Goal: Task Accomplishment & Management: Manage account settings

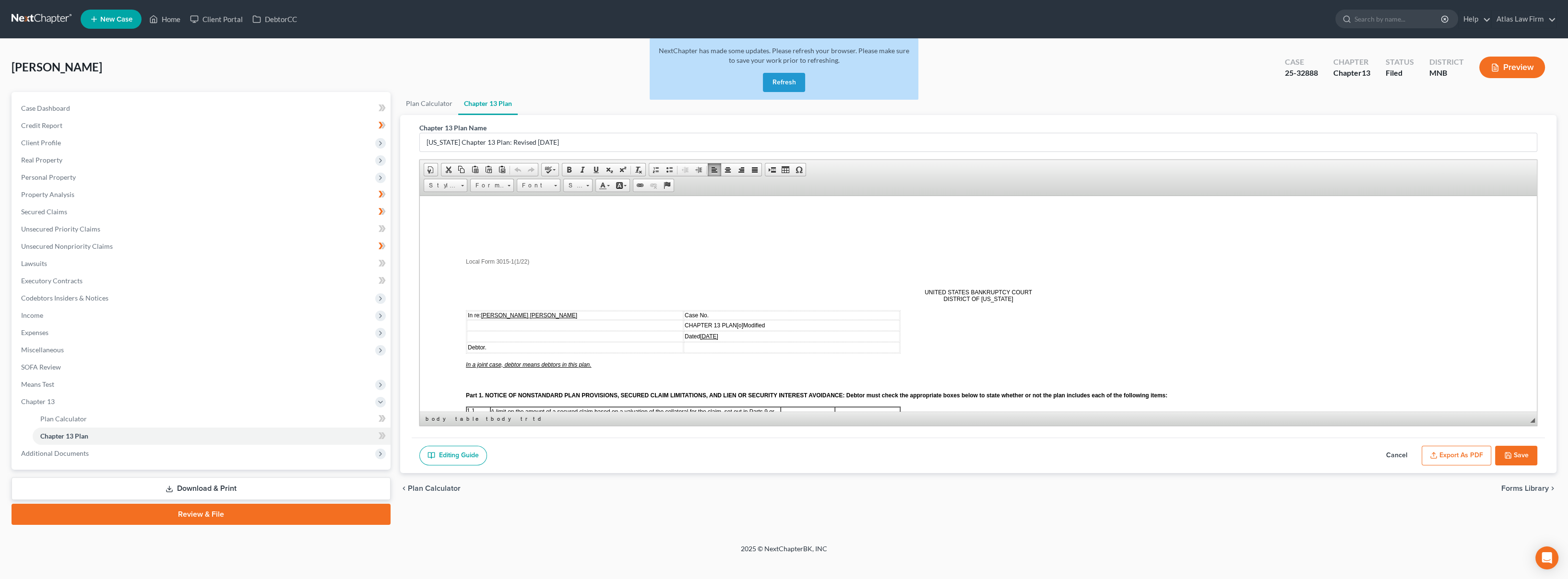
scroll to position [480, 0]
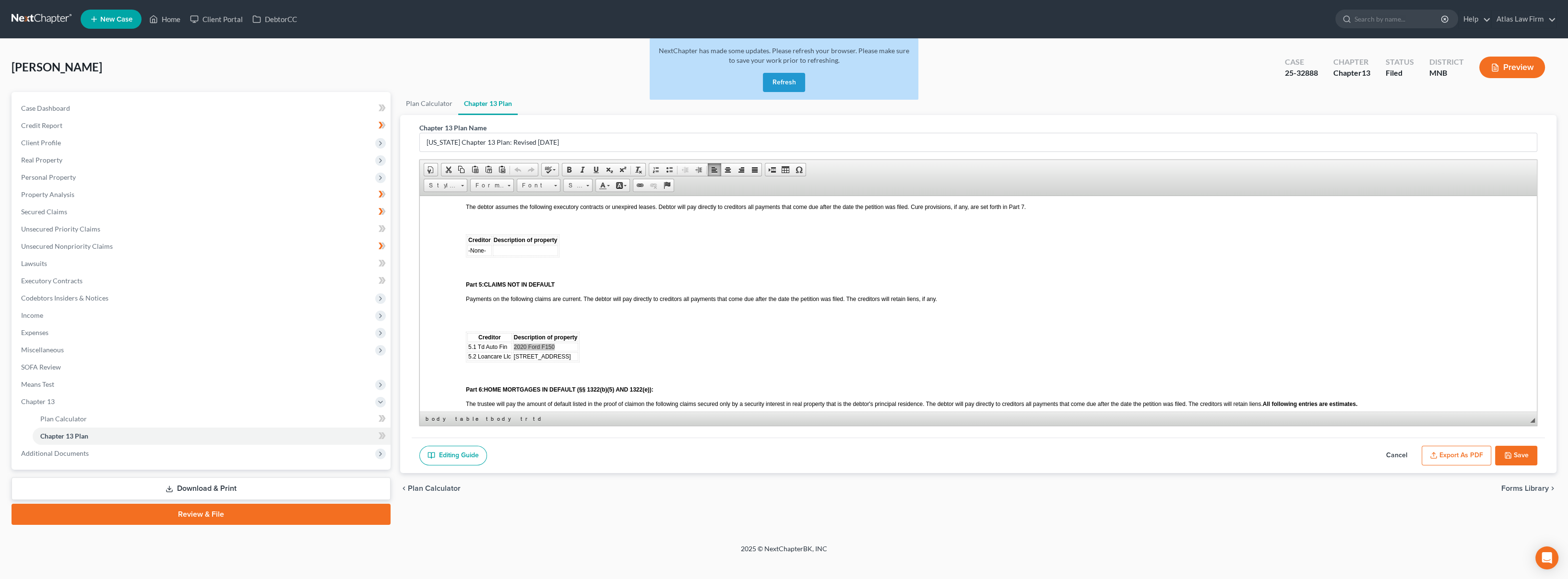
click at [775, 81] on button "Refresh" at bounding box center [784, 82] width 42 height 19
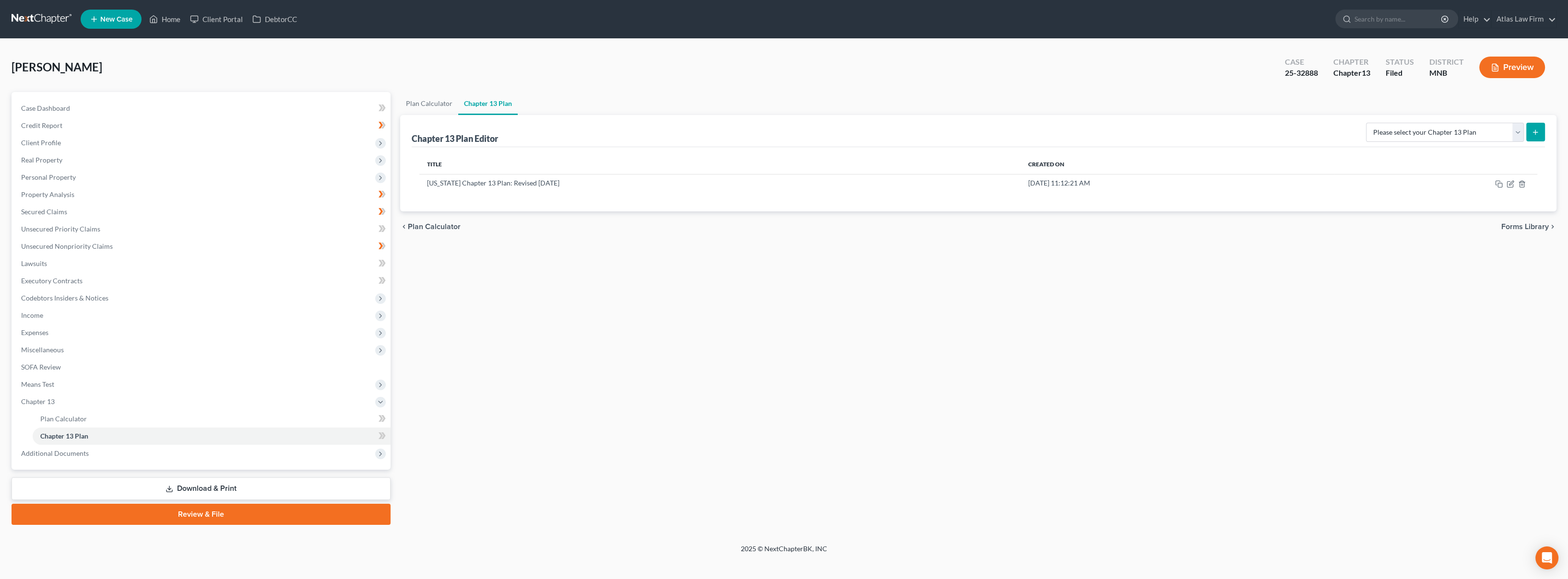
click at [37, 14] on link at bounding box center [42, 19] width 62 height 17
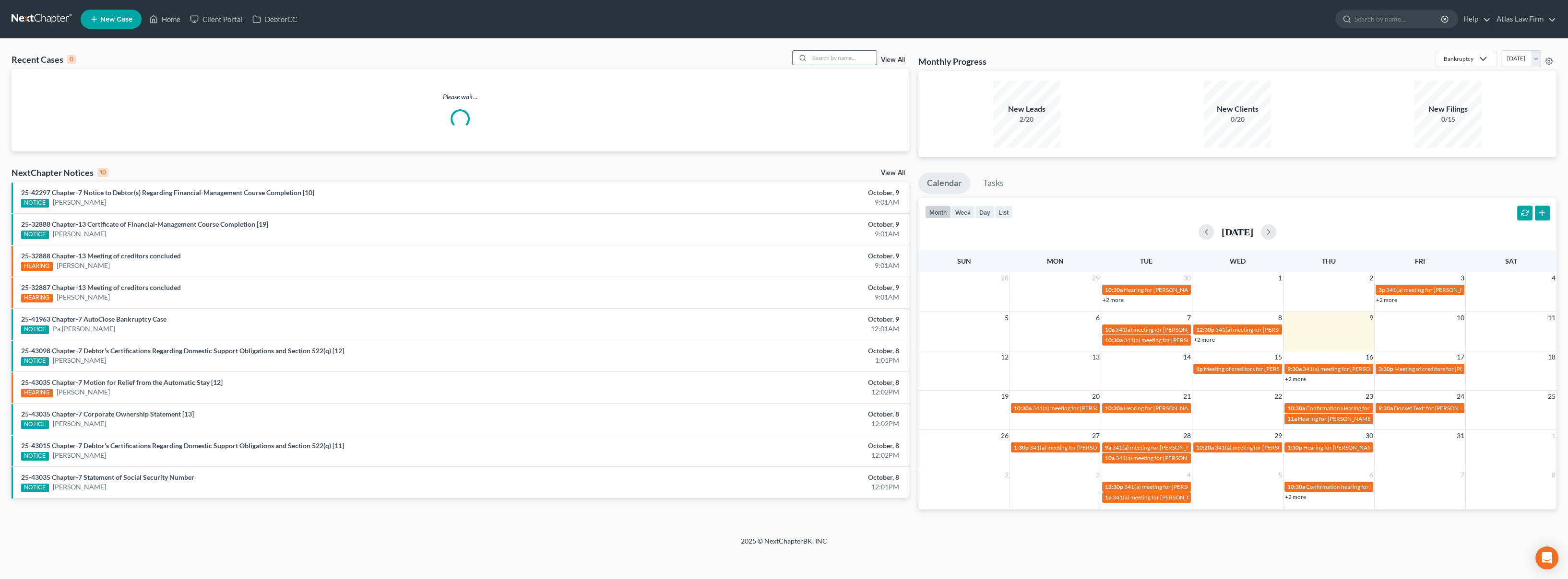
click at [832, 63] on input "search" at bounding box center [843, 57] width 67 height 14
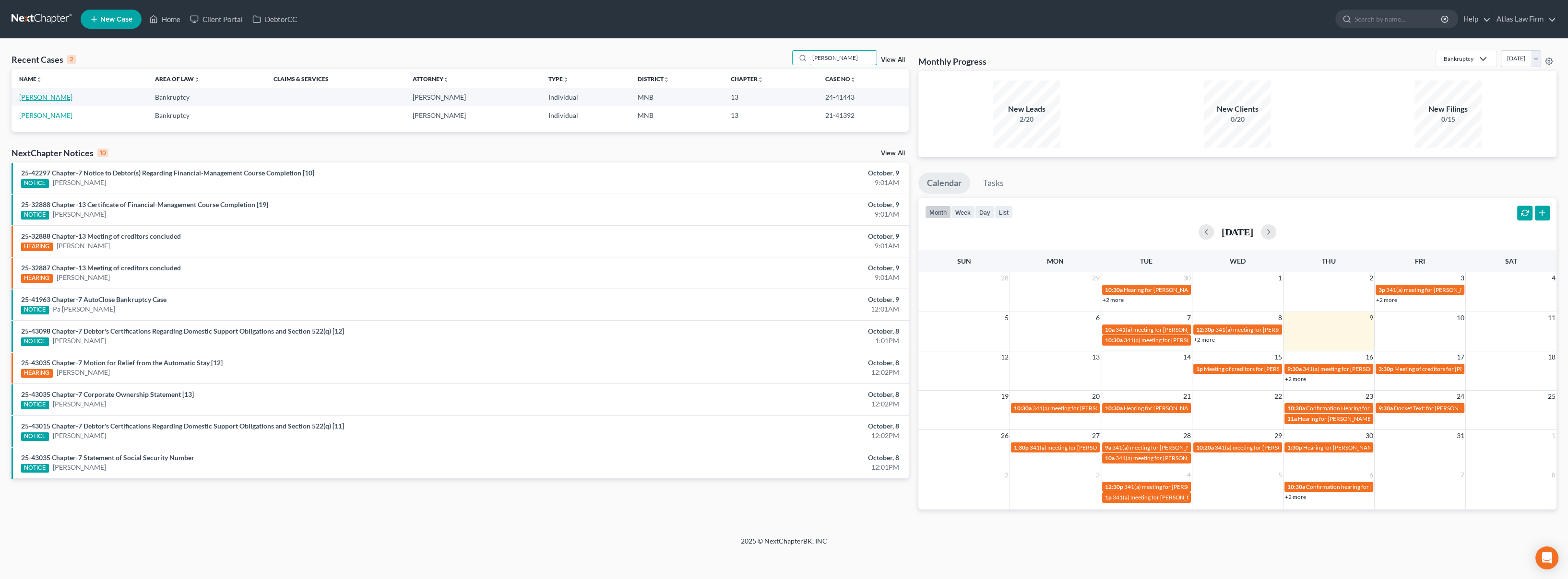
type input "bookey"
click at [40, 97] on link "Bookey, Megan" at bounding box center [45, 97] width 53 height 8
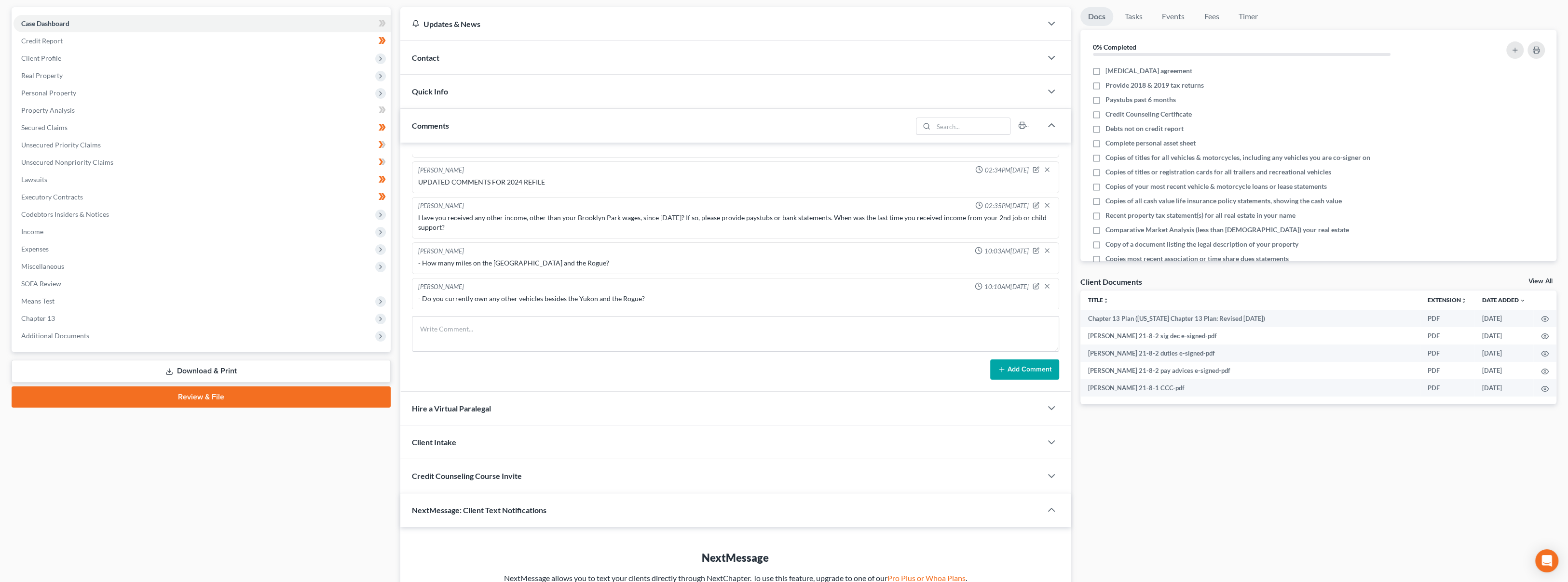
scroll to position [158, 0]
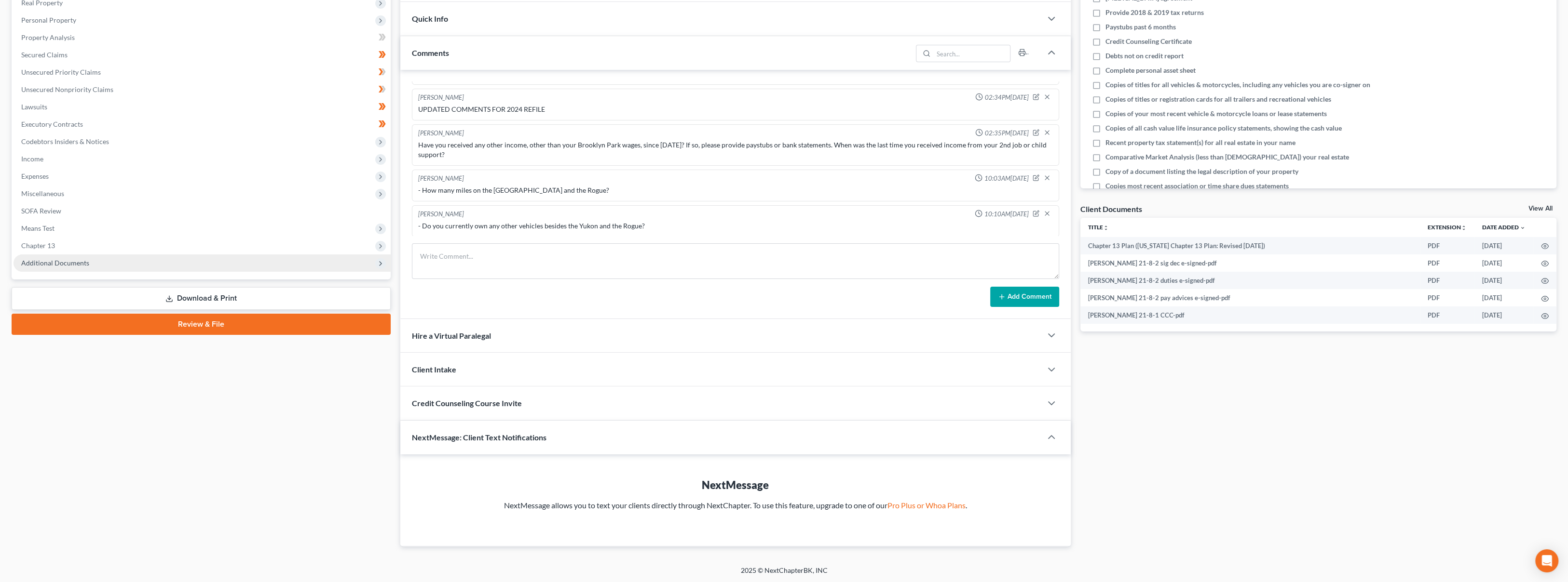
click at [37, 259] on span "Additional Documents" at bounding box center [55, 263] width 68 height 8
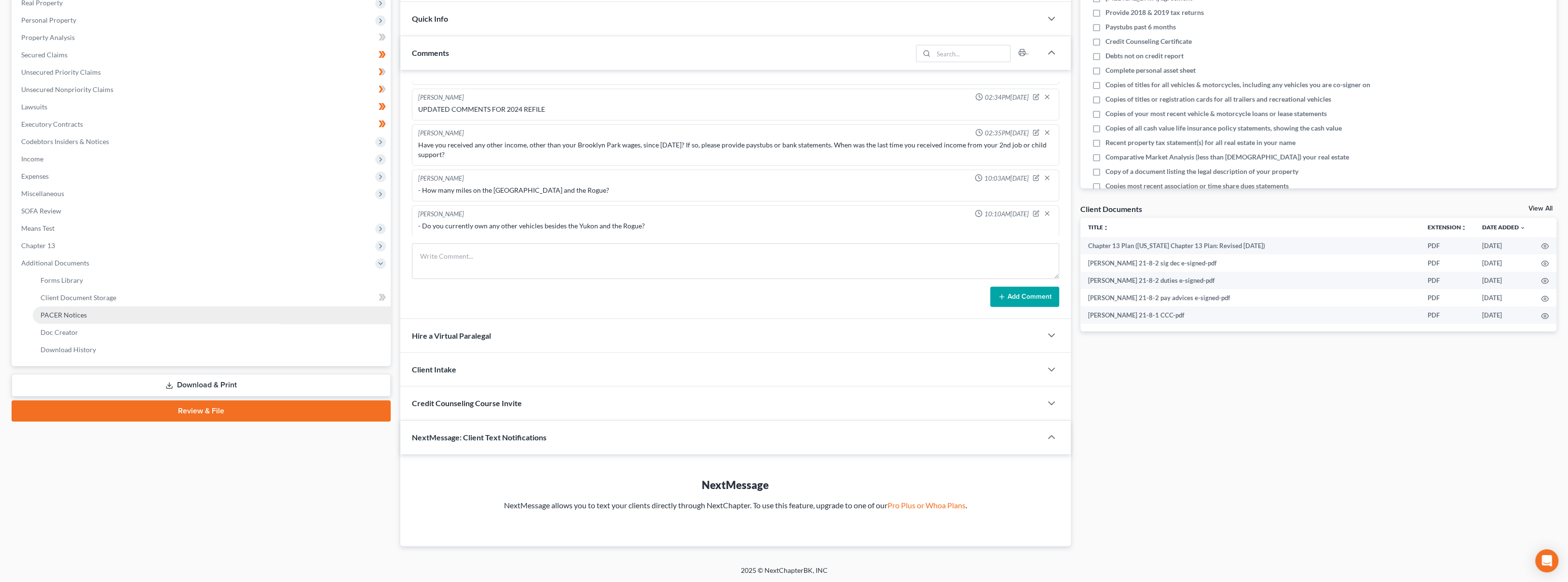
click at [42, 313] on span "PACER Notices" at bounding box center [64, 314] width 47 height 8
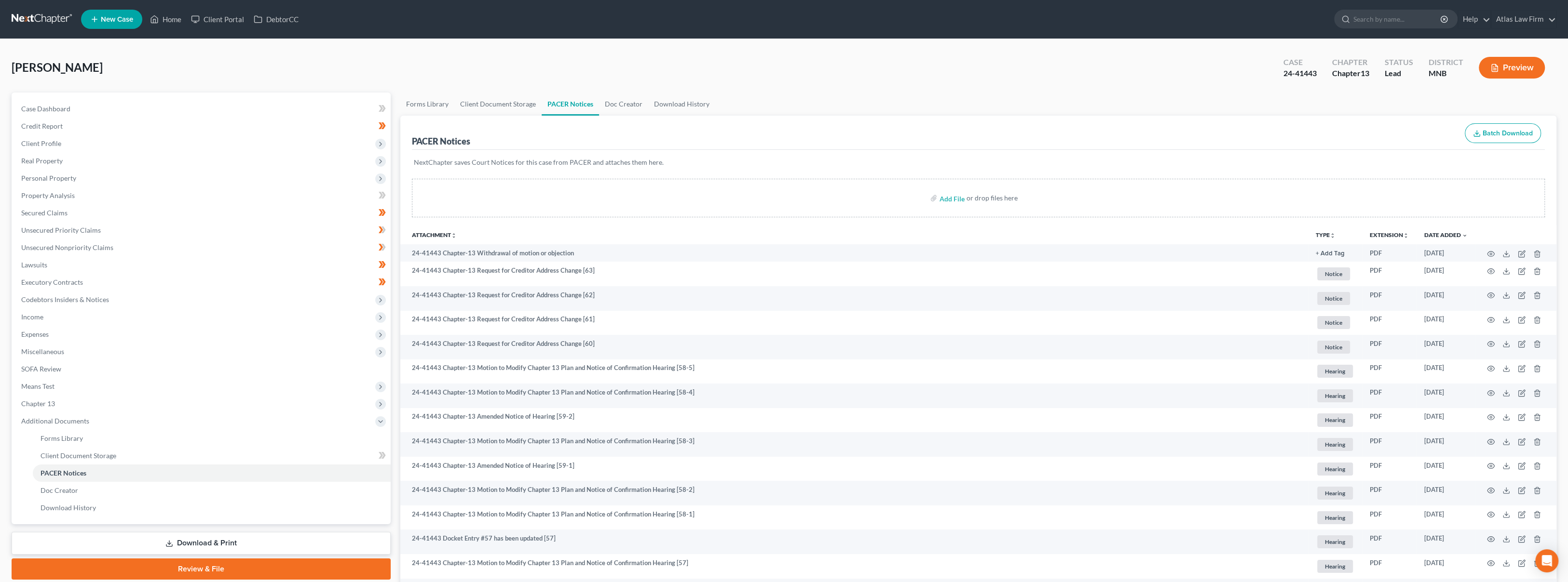
click at [1317, 232] on button "TYPE unfold_more" at bounding box center [1325, 235] width 20 height 6
click at [1345, 388] on link "Proof of Claim" at bounding box center [1361, 388] width 91 height 17
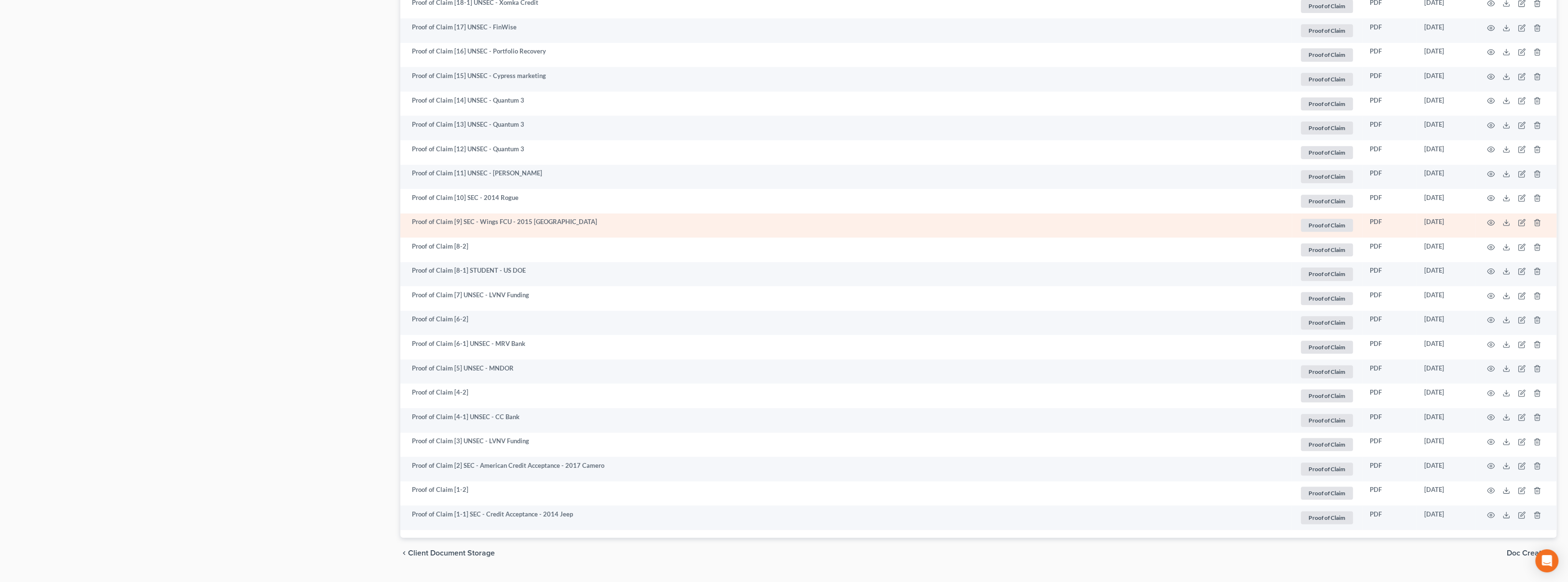
scroll to position [686, 0]
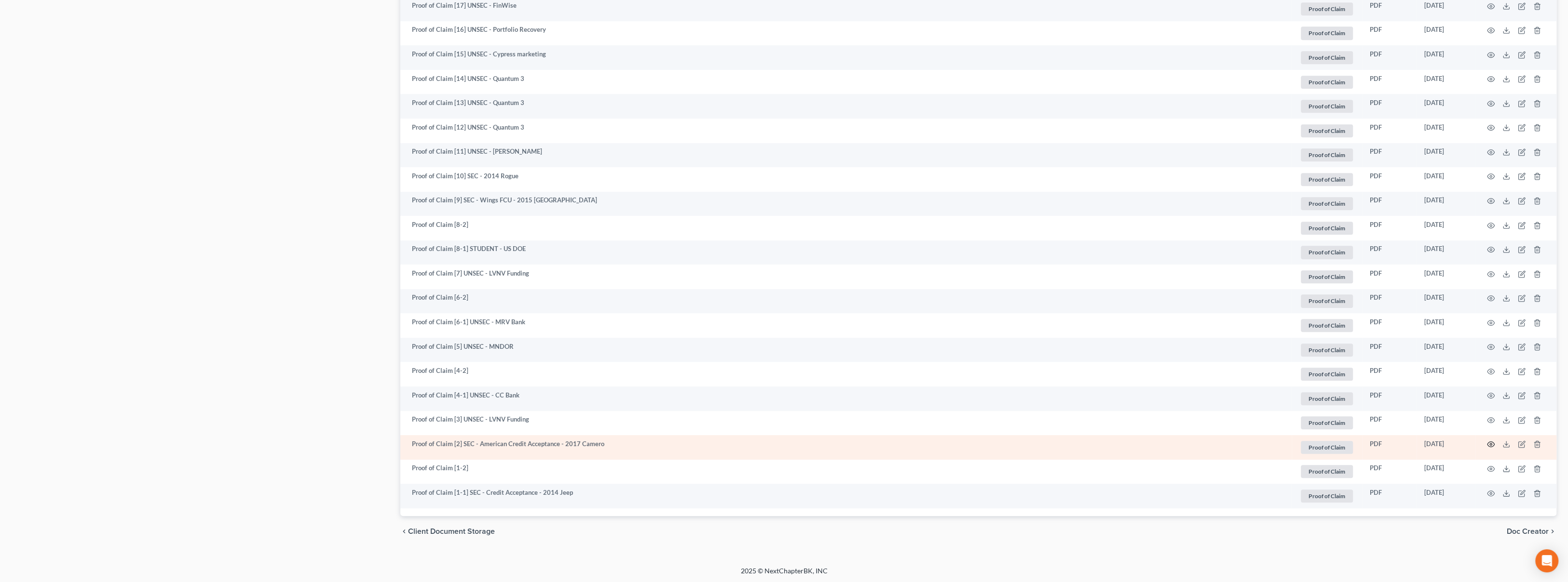
click at [1490, 445] on icon "button" at bounding box center [1491, 444] width 8 height 8
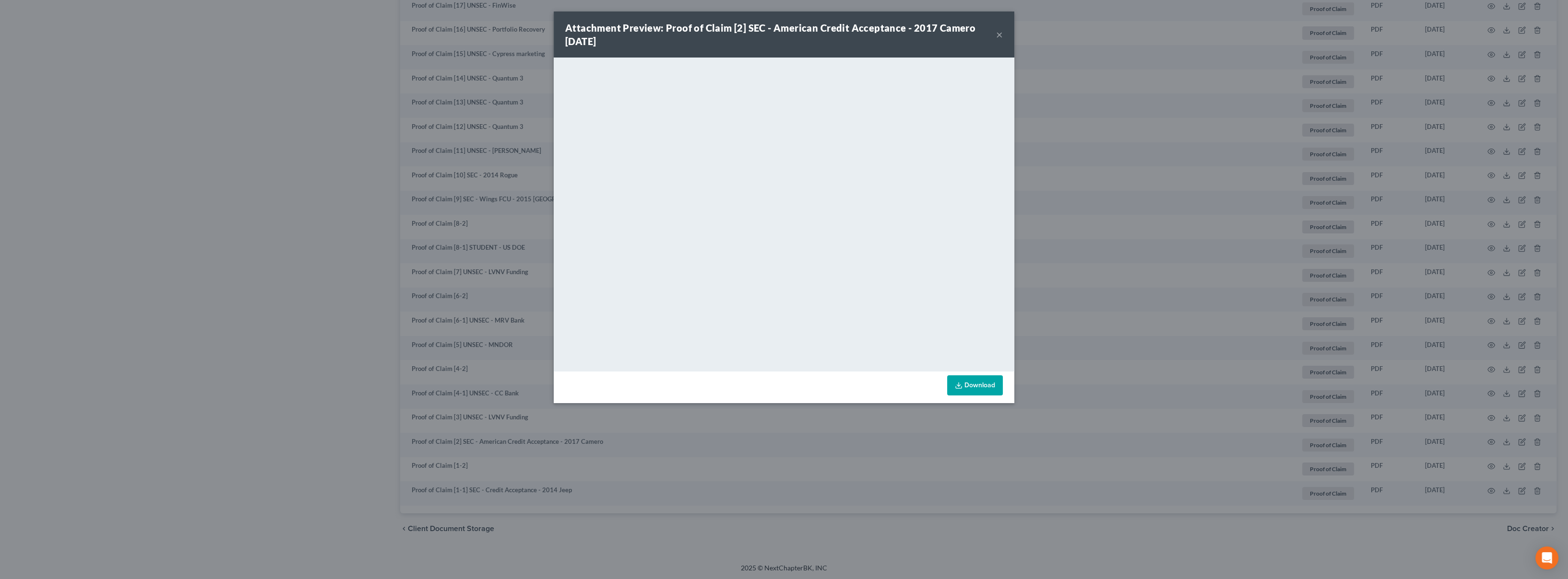
click at [1000, 40] on button "×" at bounding box center [999, 34] width 7 height 12
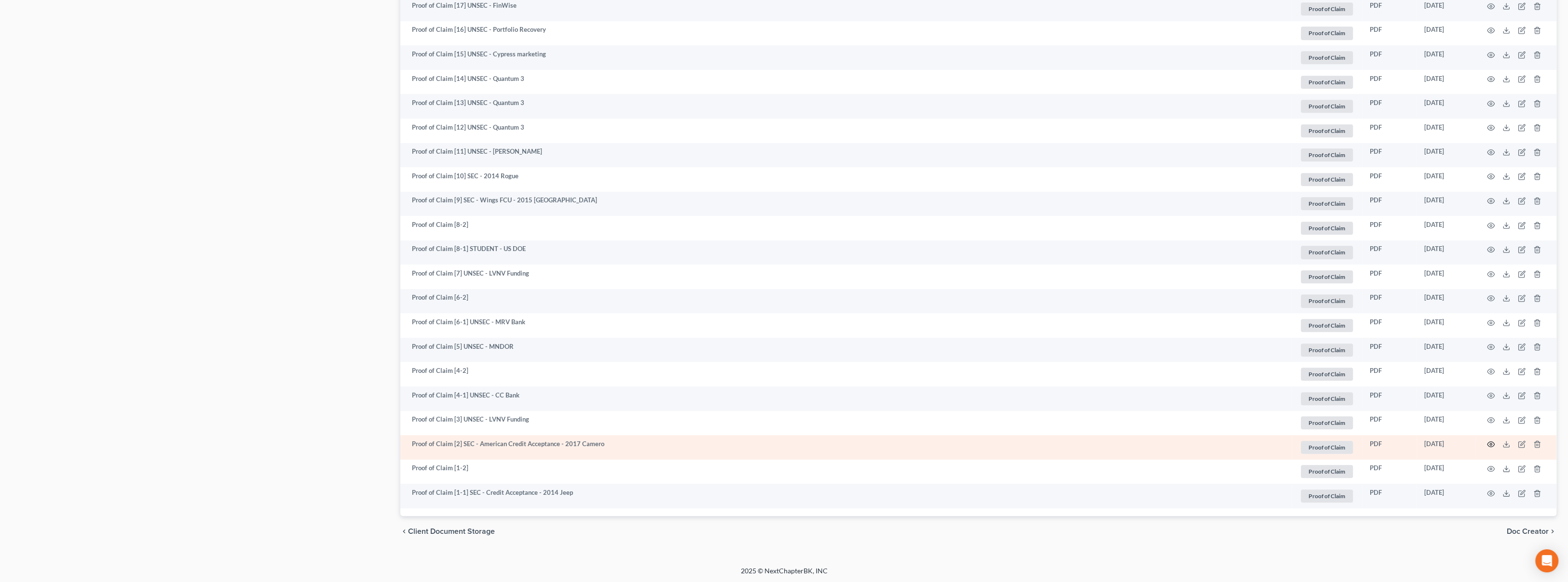
click at [1487, 446] on icon "button" at bounding box center [1491, 444] width 8 height 8
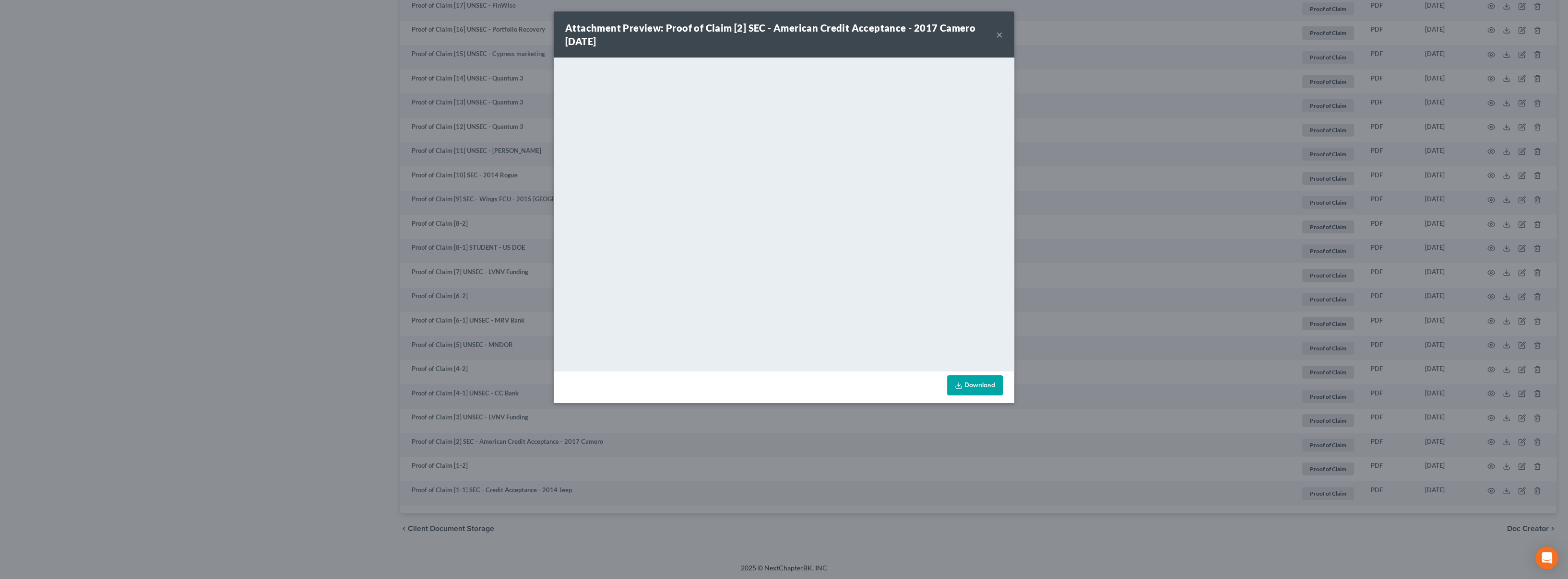
click at [998, 37] on button "×" at bounding box center [999, 34] width 7 height 12
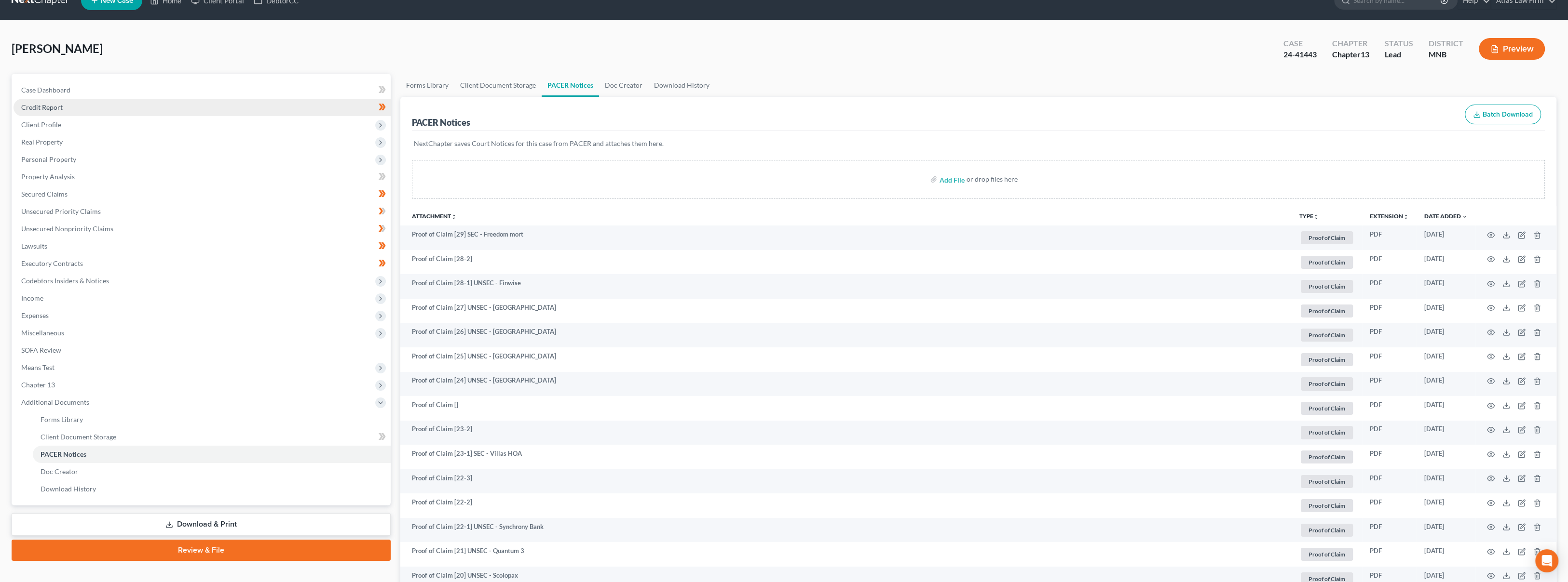
scroll to position [0, 0]
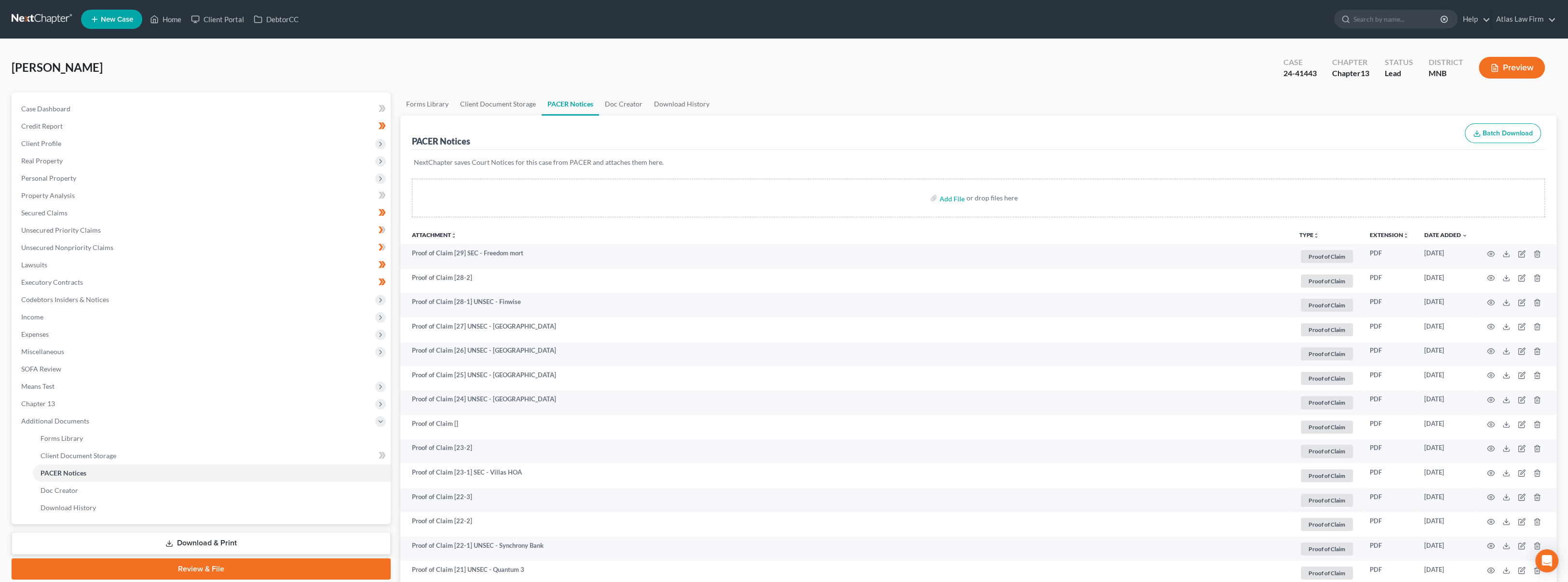
click at [56, 17] on link at bounding box center [42, 19] width 62 height 17
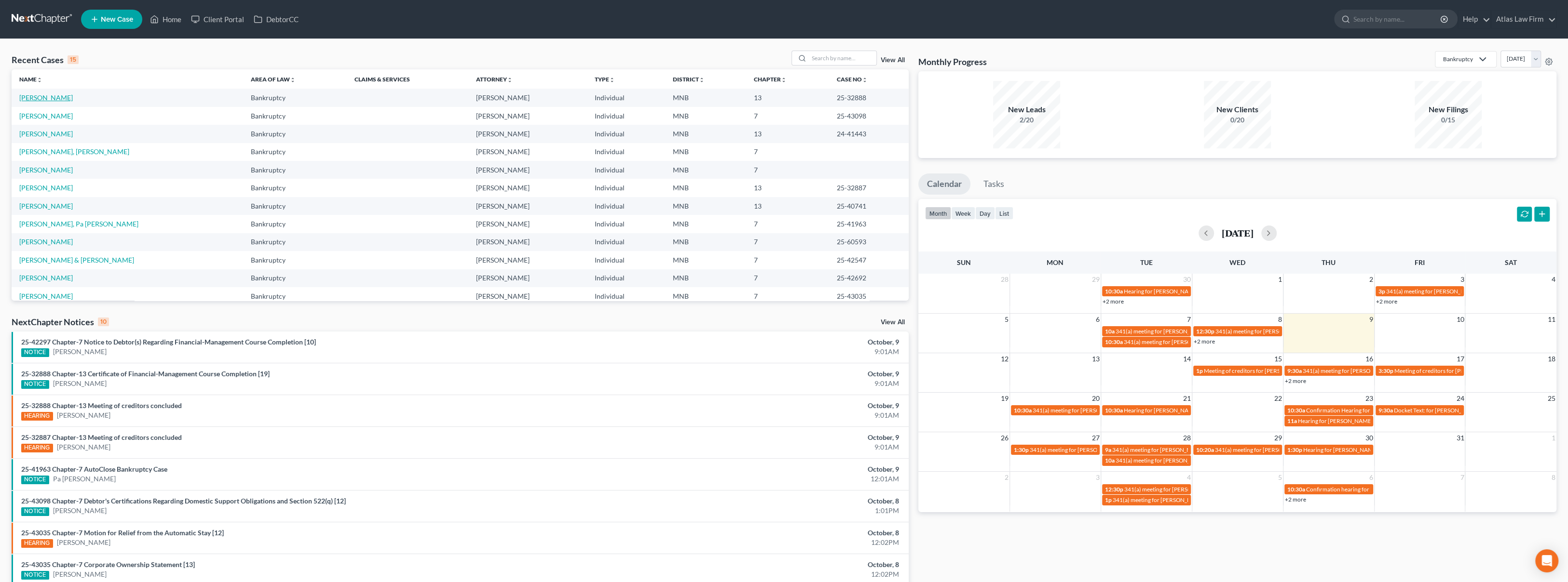
click at [35, 99] on link "[PERSON_NAME]" at bounding box center [45, 97] width 53 height 8
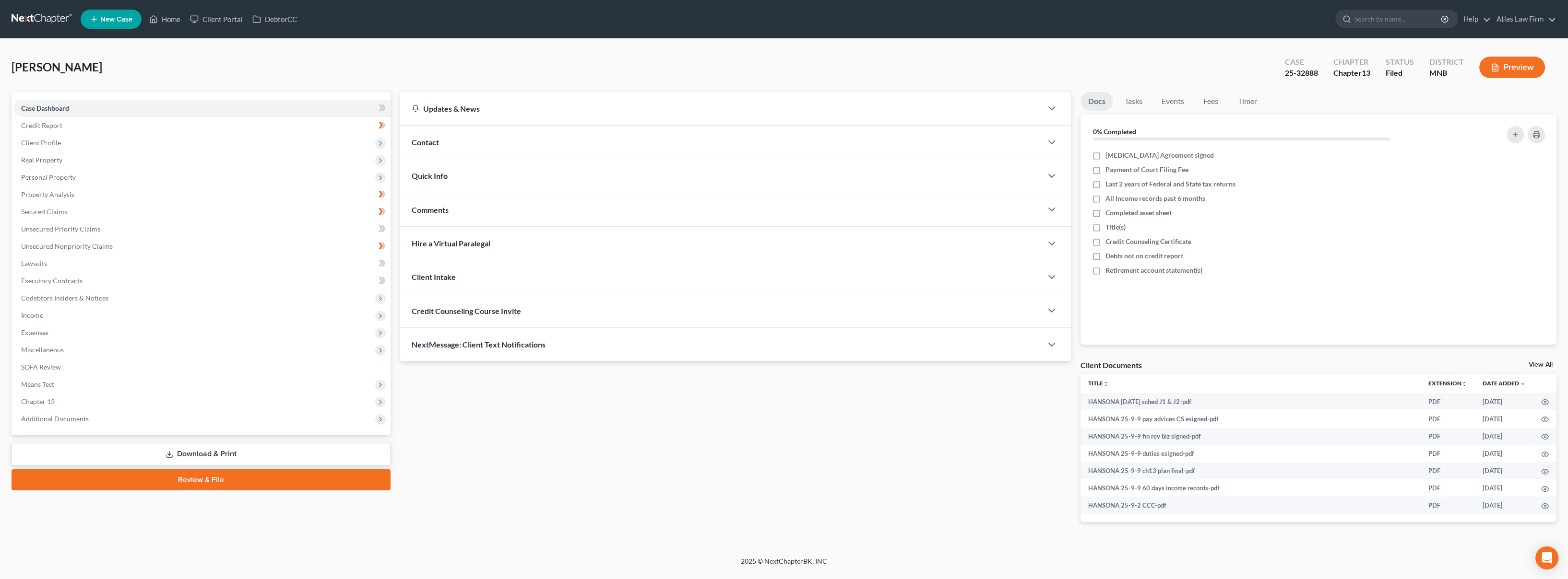
click at [159, 66] on div "Hanson, Ashley Upgraded Case 25-32888 Chapter Chapter 13 Status Filed District …" at bounding box center [784, 71] width 1545 height 41
click at [148, 455] on link "Download & Print" at bounding box center [201, 454] width 379 height 23
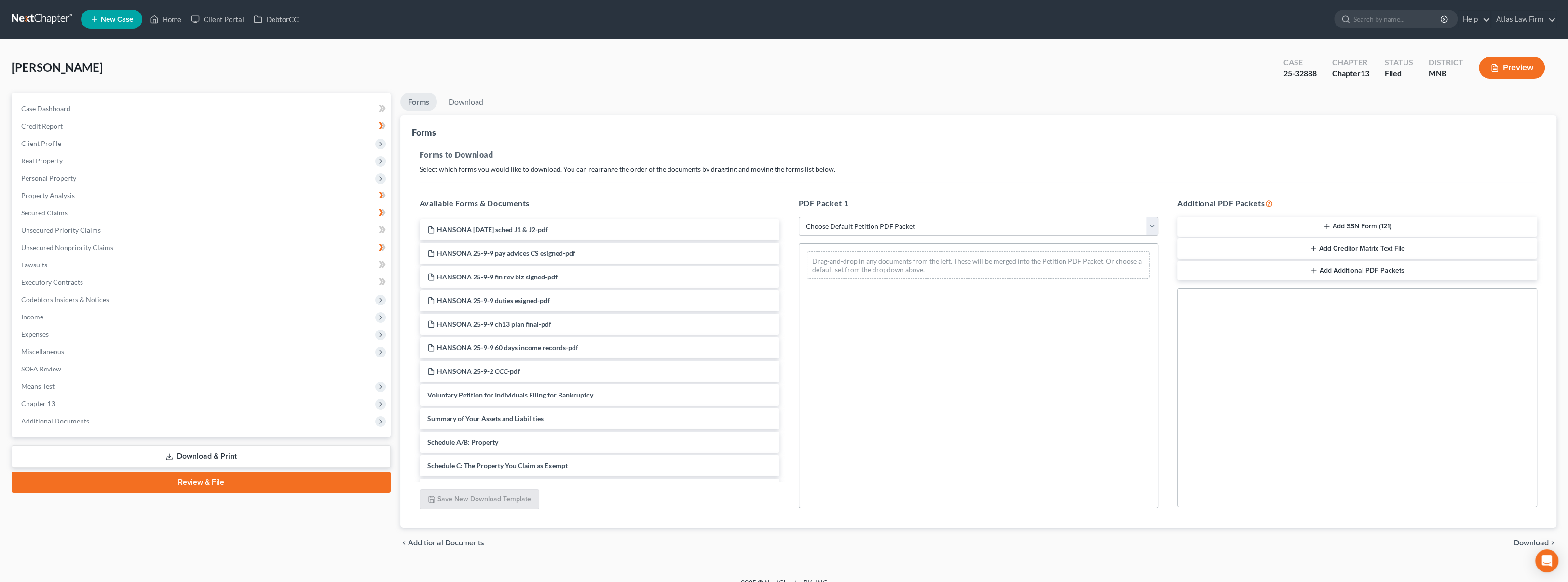
click at [1263, 250] on button "Add Creditor Matrix Text File" at bounding box center [1357, 248] width 360 height 20
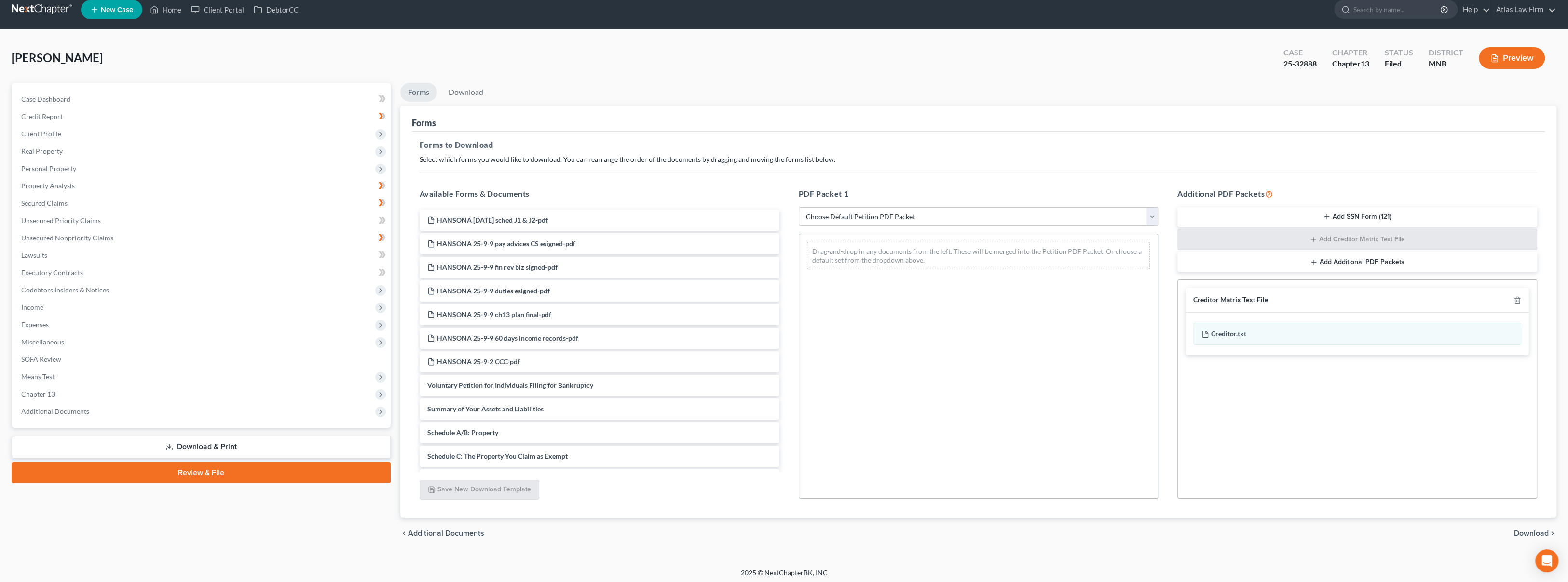
scroll to position [12, 0]
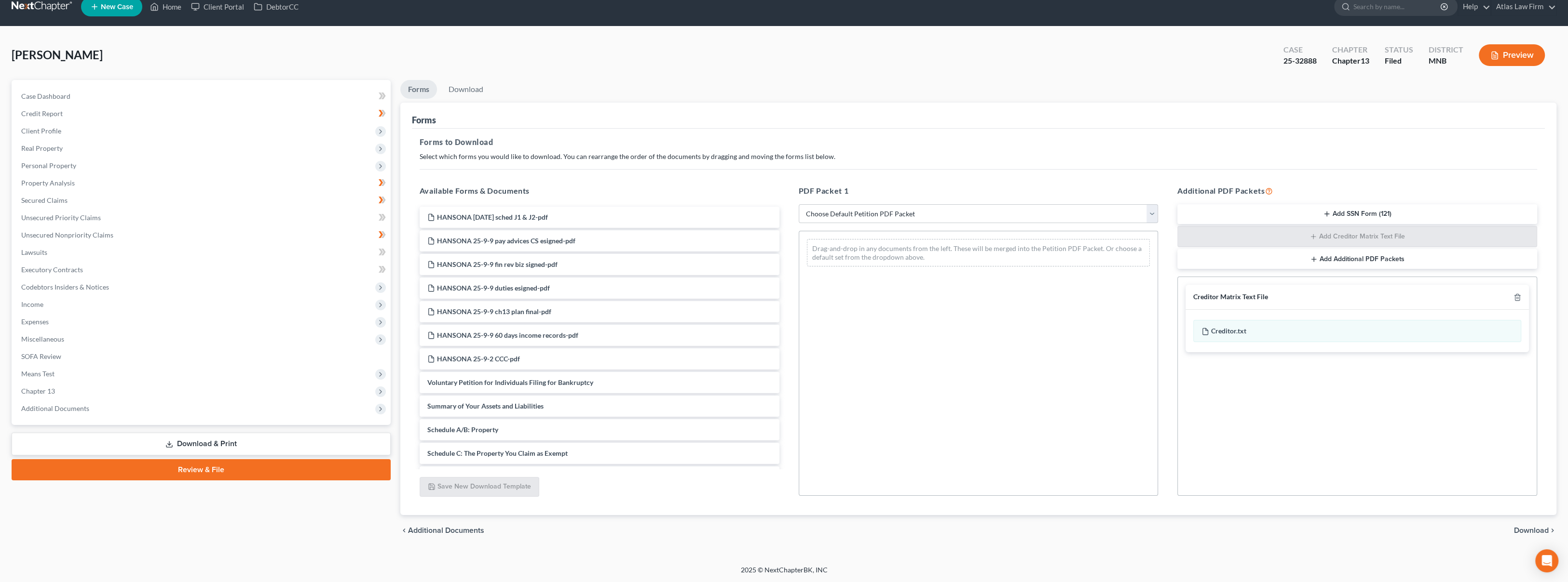
click at [1528, 529] on span "Download" at bounding box center [1531, 531] width 35 height 8
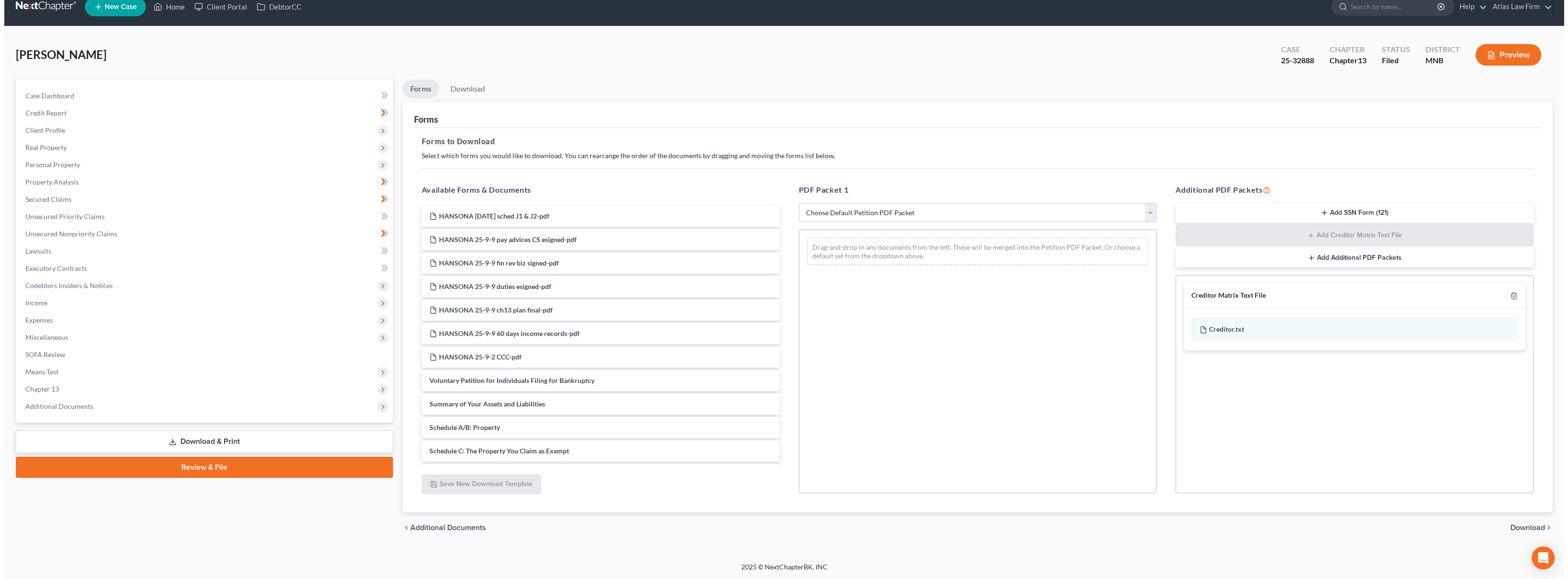
scroll to position [0, 0]
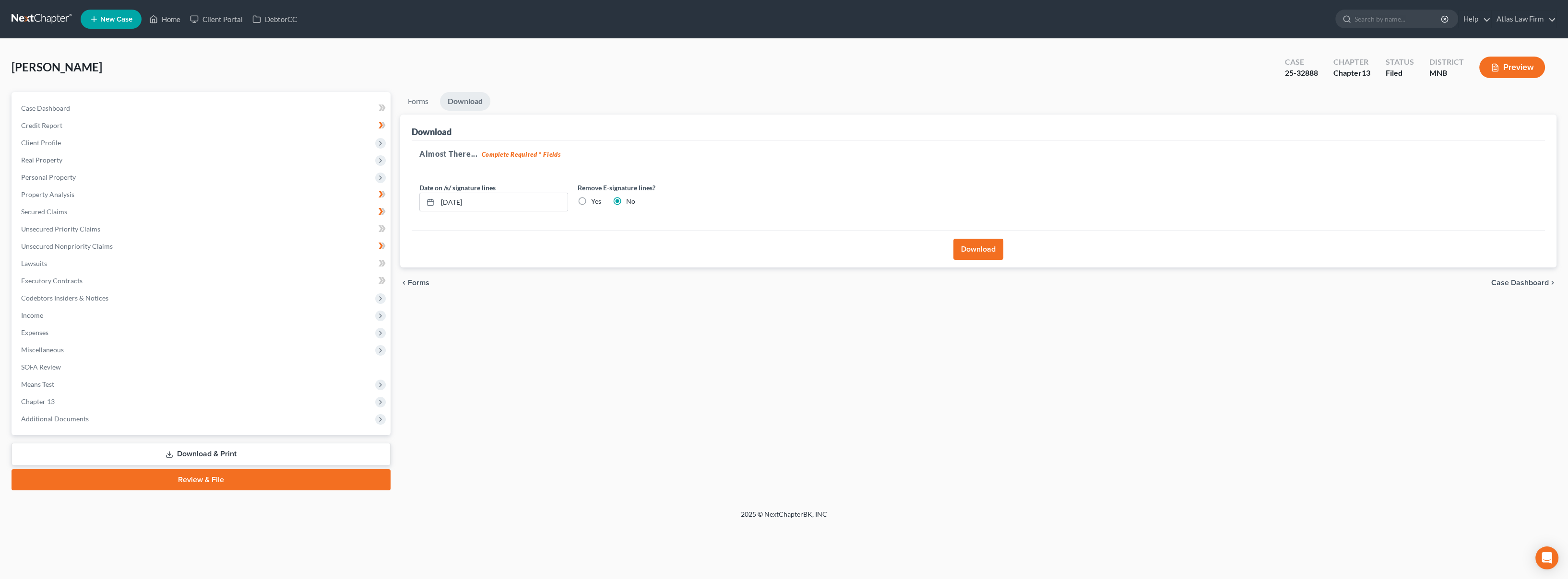
click at [985, 253] on button "Download" at bounding box center [978, 249] width 50 height 21
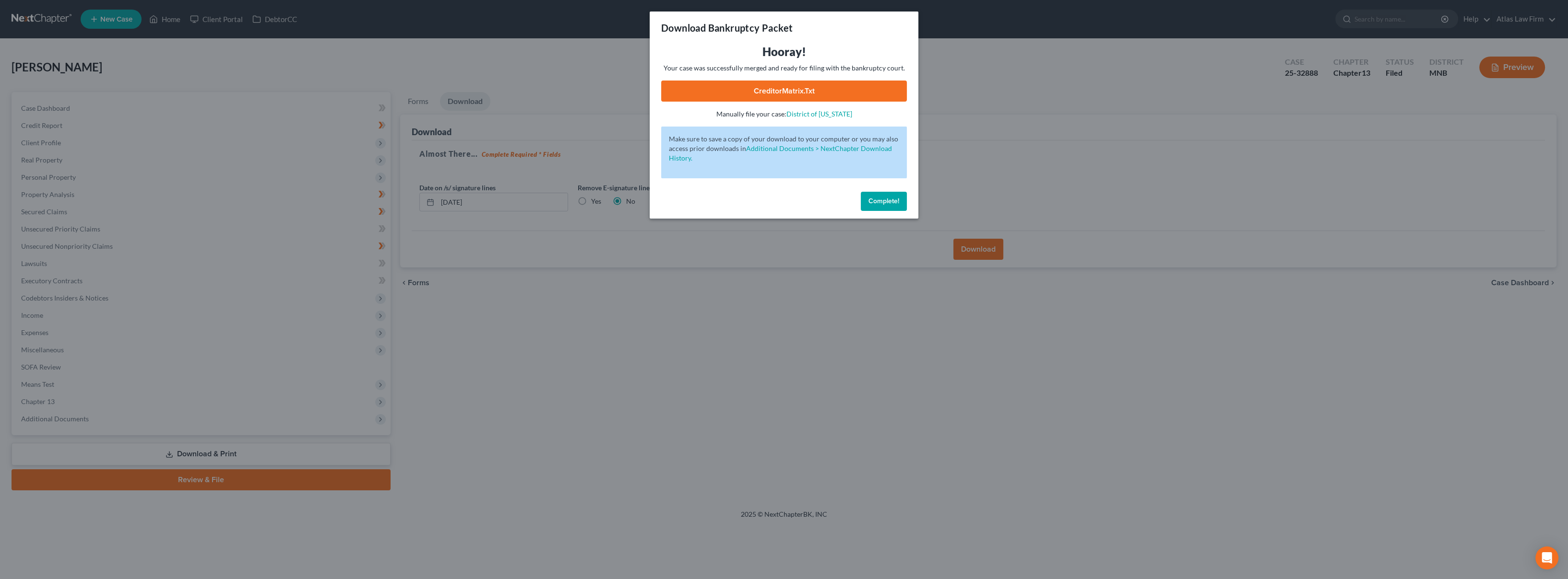
click at [746, 94] on link "CreditorMatrix.txt" at bounding box center [784, 91] width 246 height 21
click at [593, 6] on div "Download Bankruptcy Packet Hooray! Your case was successfully merged and ready …" at bounding box center [784, 290] width 1568 height 579
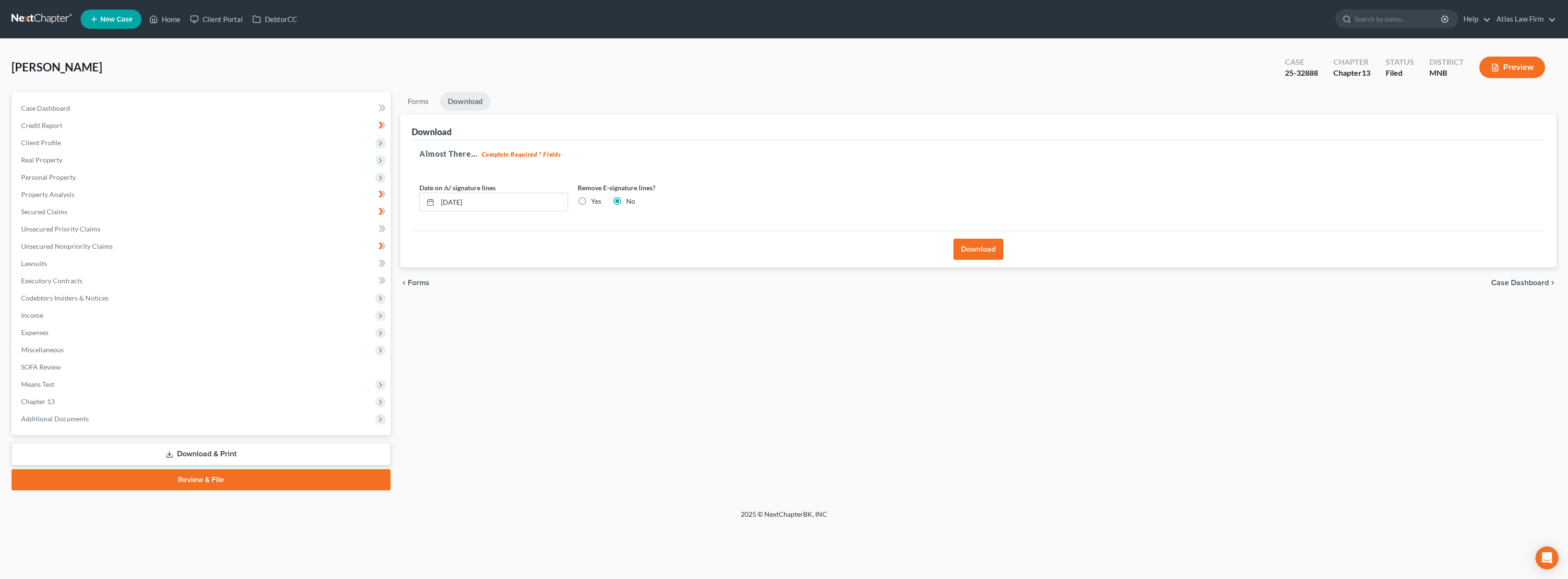
click at [41, 27] on link at bounding box center [42, 19] width 62 height 17
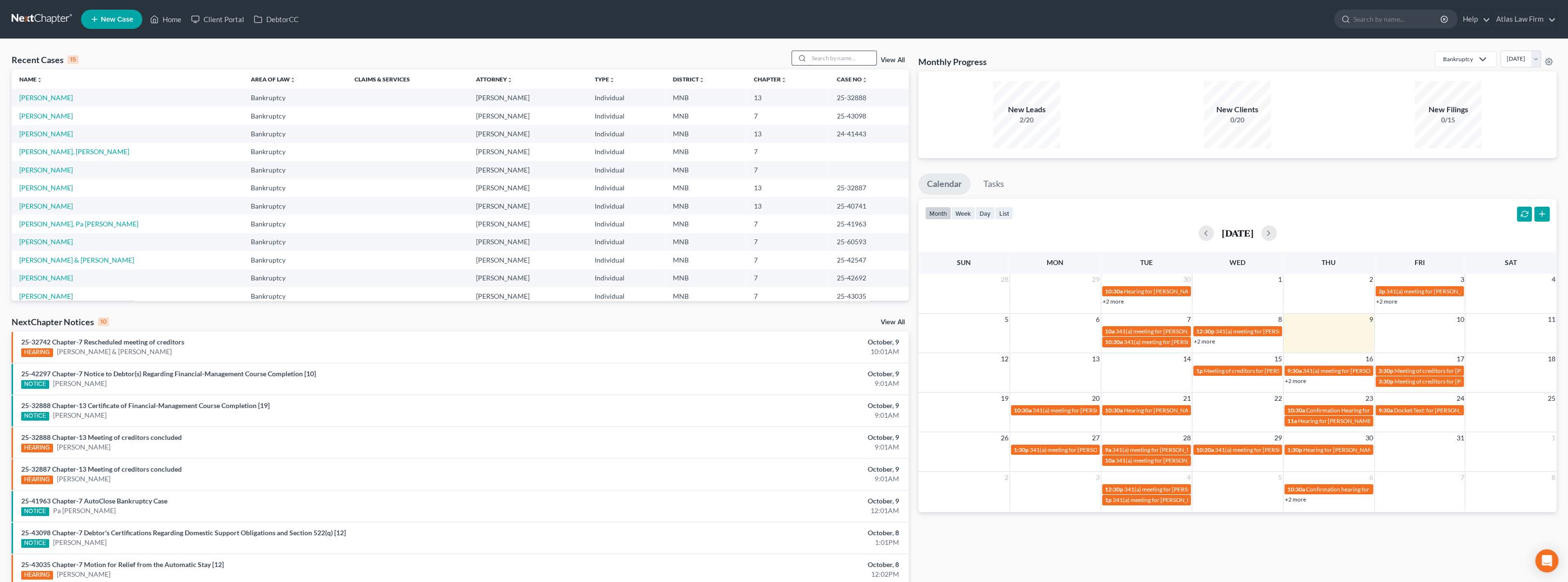
click at [831, 62] on input "search" at bounding box center [842, 58] width 67 height 14
type input "[PERSON_NAME]"
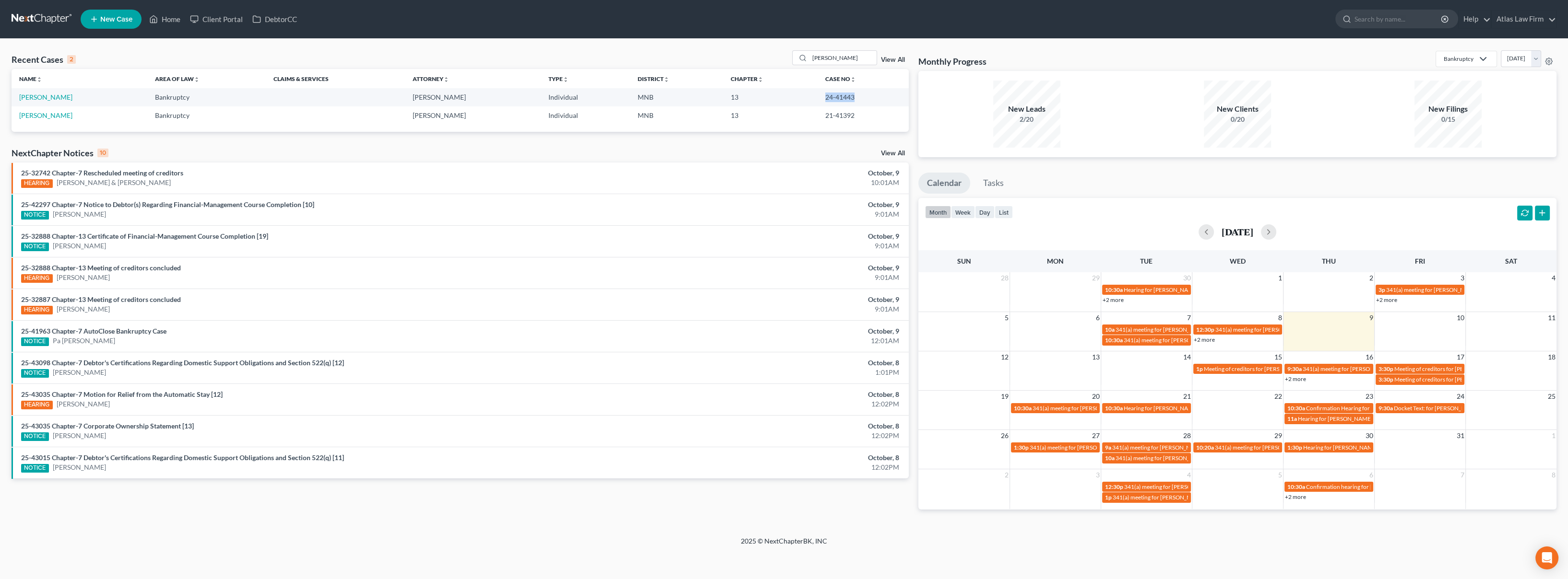
drag, startPoint x: 850, startPoint y: 99, endPoint x: 811, endPoint y: 102, distance: 39.1
click at [811, 102] on tr "[PERSON_NAME] [PERSON_NAME] Individual MNB 13 24-41443" at bounding box center [460, 97] width 897 height 18
copy tr "24-41443"
drag, startPoint x: 1226, startPoint y: 30, endPoint x: 1244, endPoint y: 27, distance: 18.2
click at [1226, 30] on ul "New Case Home Client Portal DebtorCC - No Result - See all results Or Press Ent…" at bounding box center [818, 19] width 1476 height 25
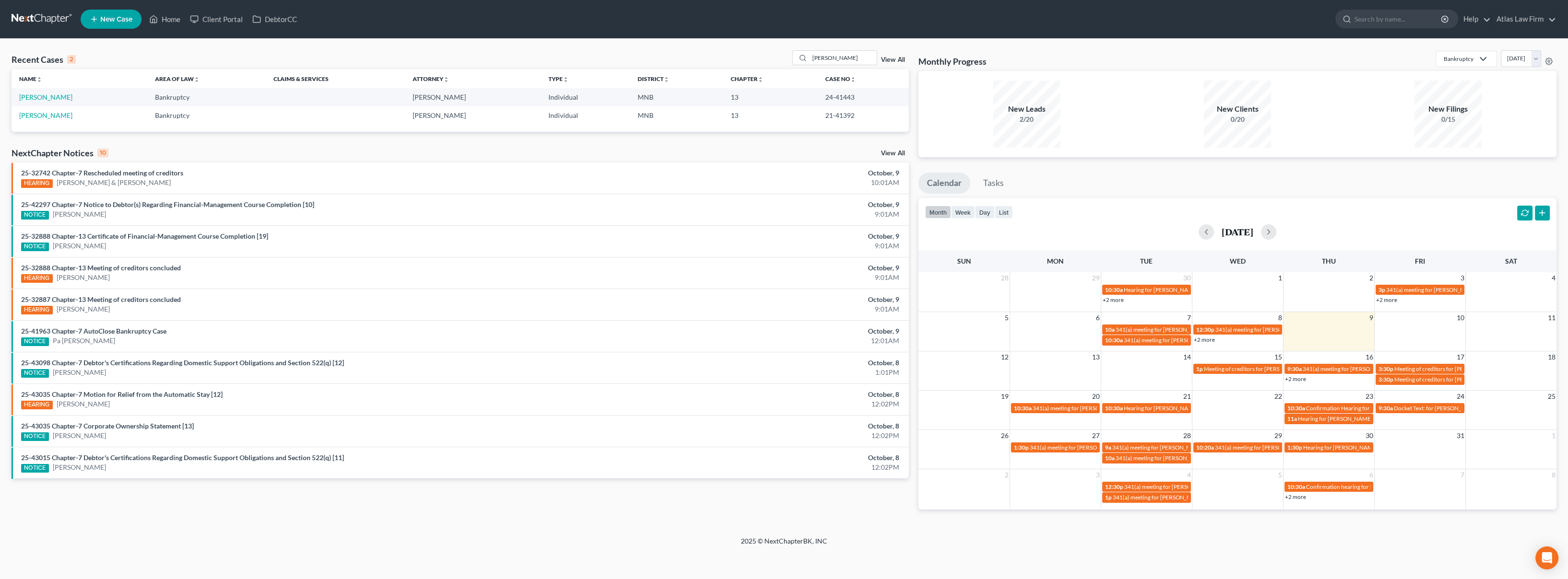
click at [1026, 22] on ul "New Case Home Client Portal DebtorCC - No Result - See all results Or Press Ent…" at bounding box center [818, 19] width 1476 height 25
click at [41, 93] on link "[PERSON_NAME]" at bounding box center [45, 97] width 53 height 8
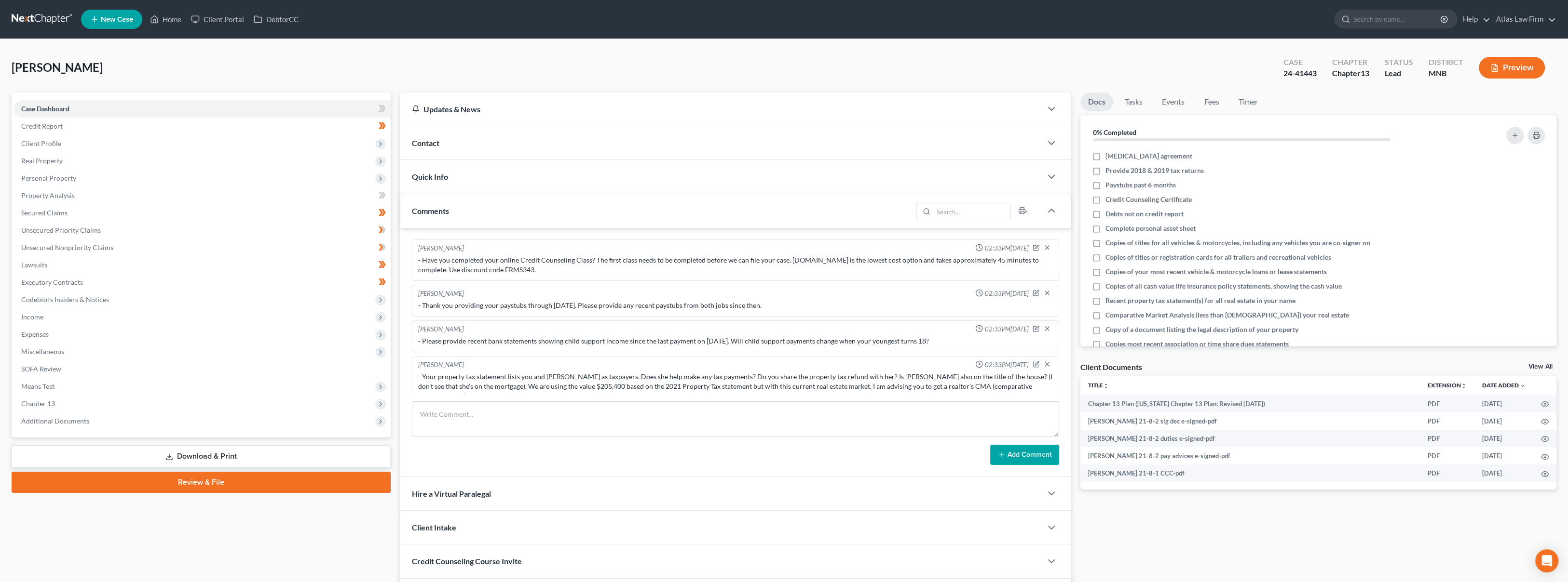
scroll to position [515, 0]
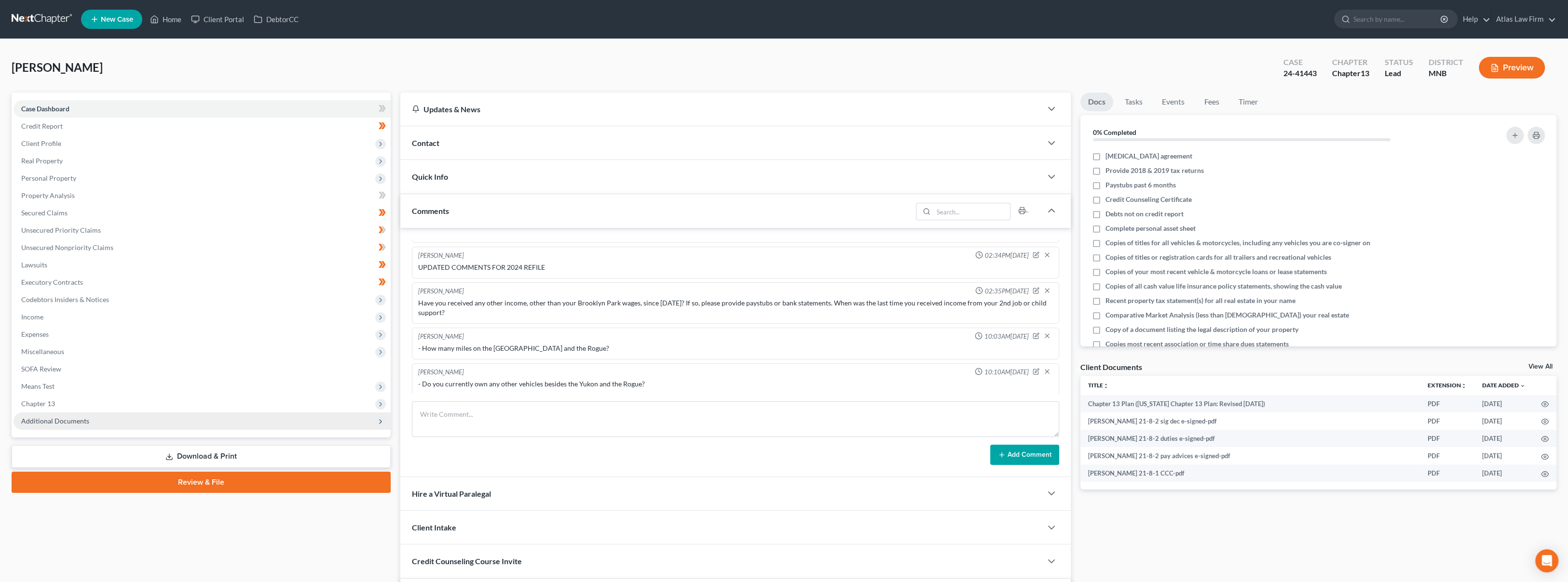
click at [96, 424] on span "Additional Documents" at bounding box center [202, 421] width 377 height 17
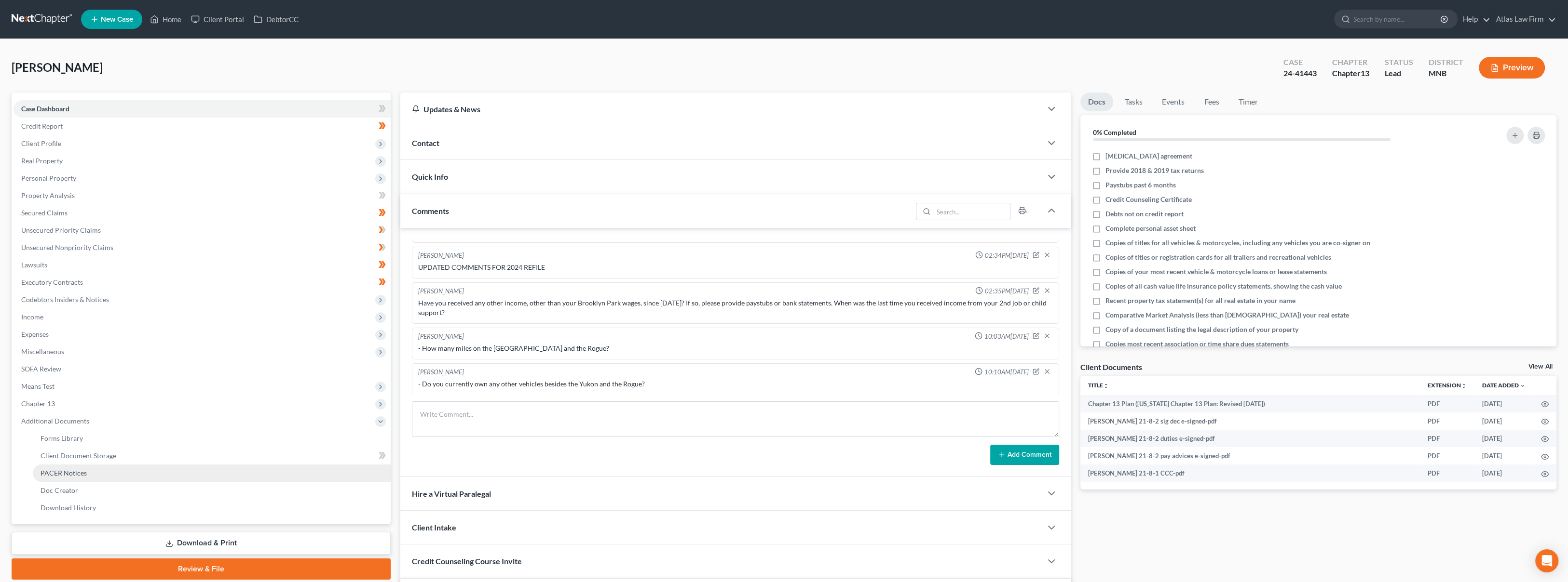
click at [95, 468] on link "PACER Notices" at bounding box center [212, 473] width 358 height 17
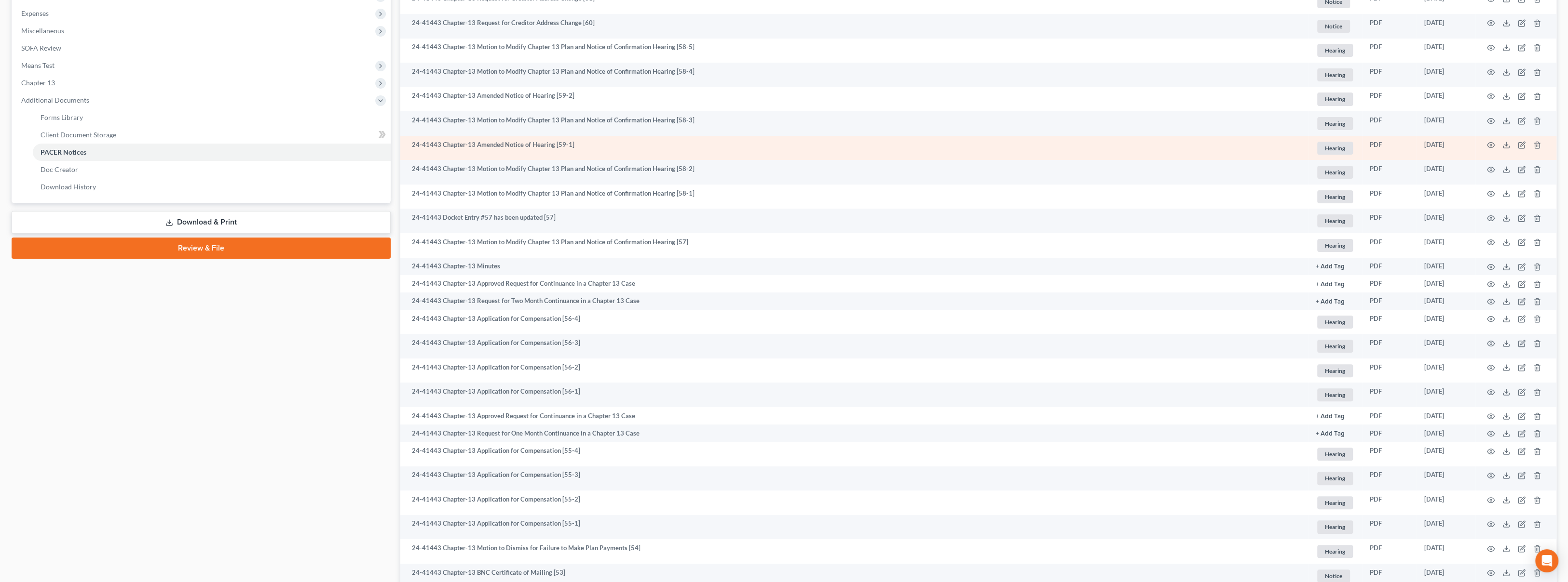
scroll to position [161, 0]
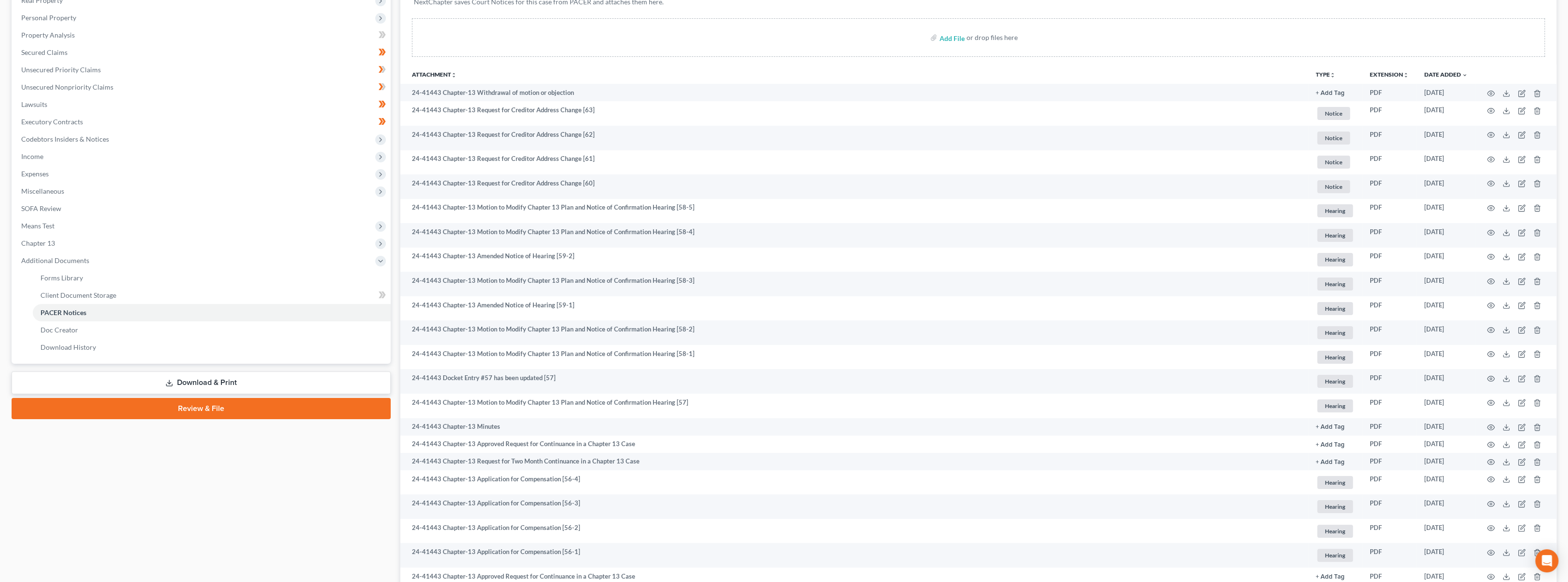
click at [1322, 72] on button "TYPE unfold_more" at bounding box center [1325, 75] width 20 height 6
click at [1330, 228] on link "Proof of Claim" at bounding box center [1361, 227] width 91 height 17
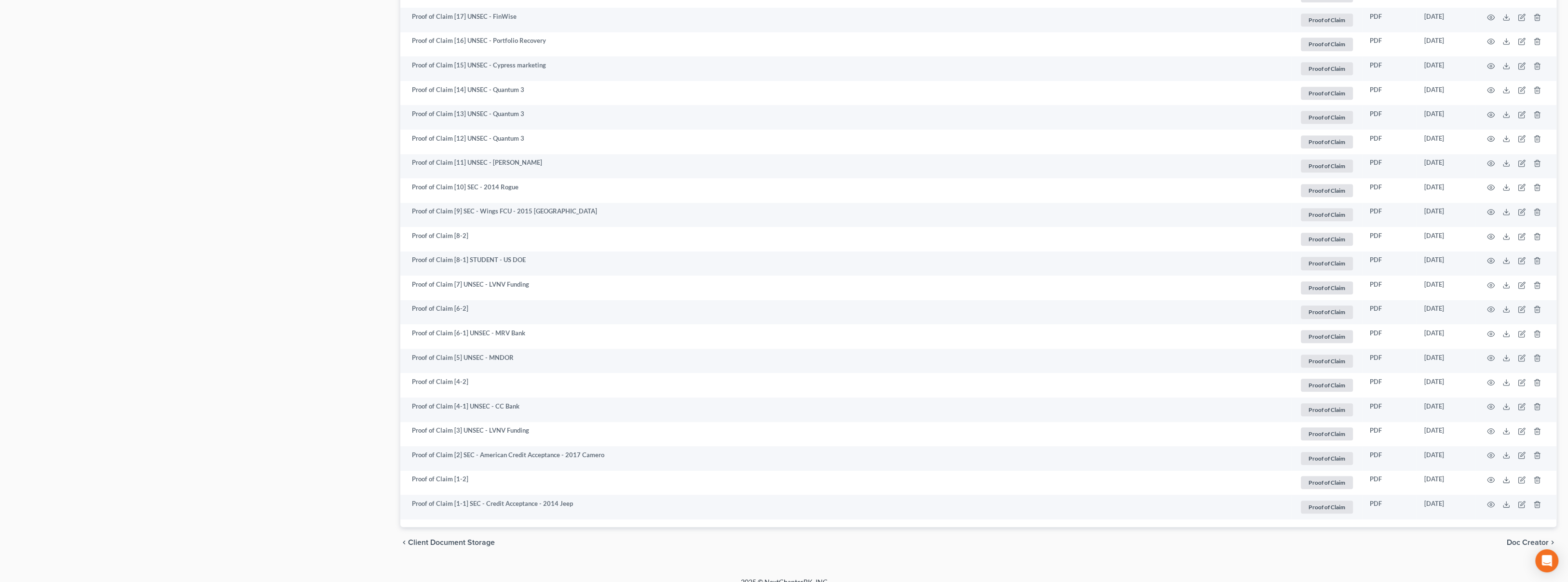
scroll to position [686, 0]
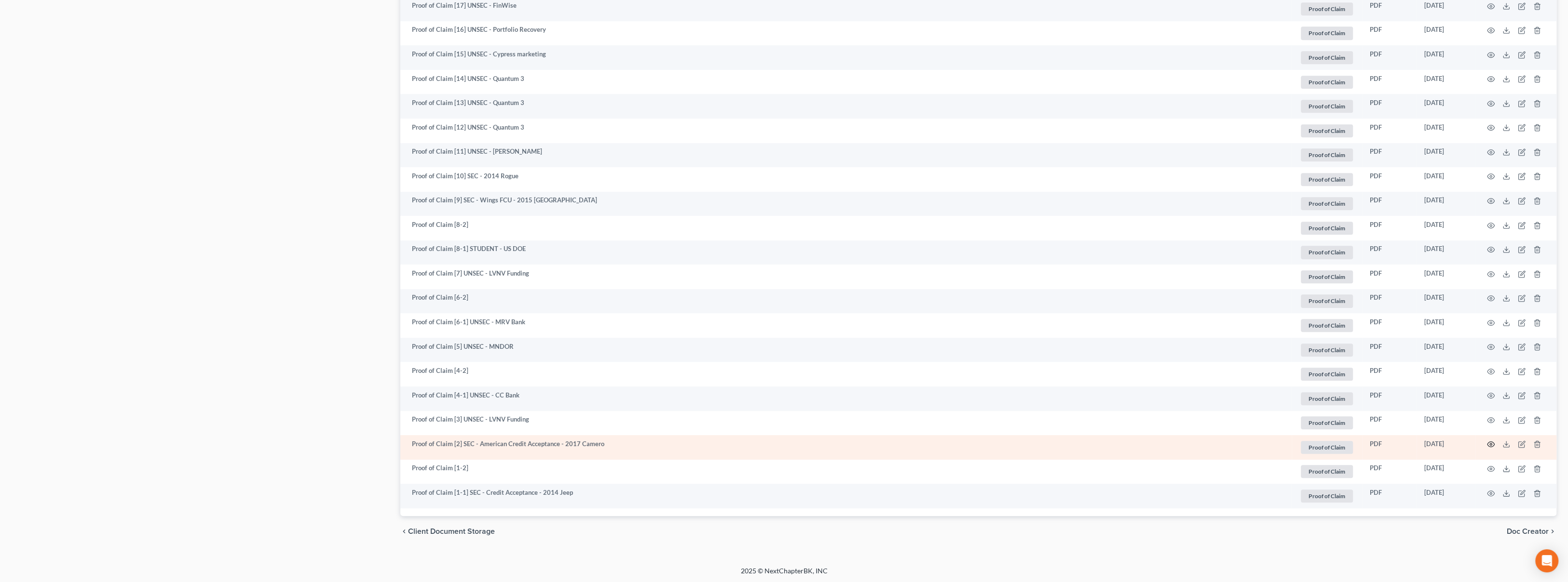
click at [1489, 443] on icon "button" at bounding box center [1491, 444] width 8 height 8
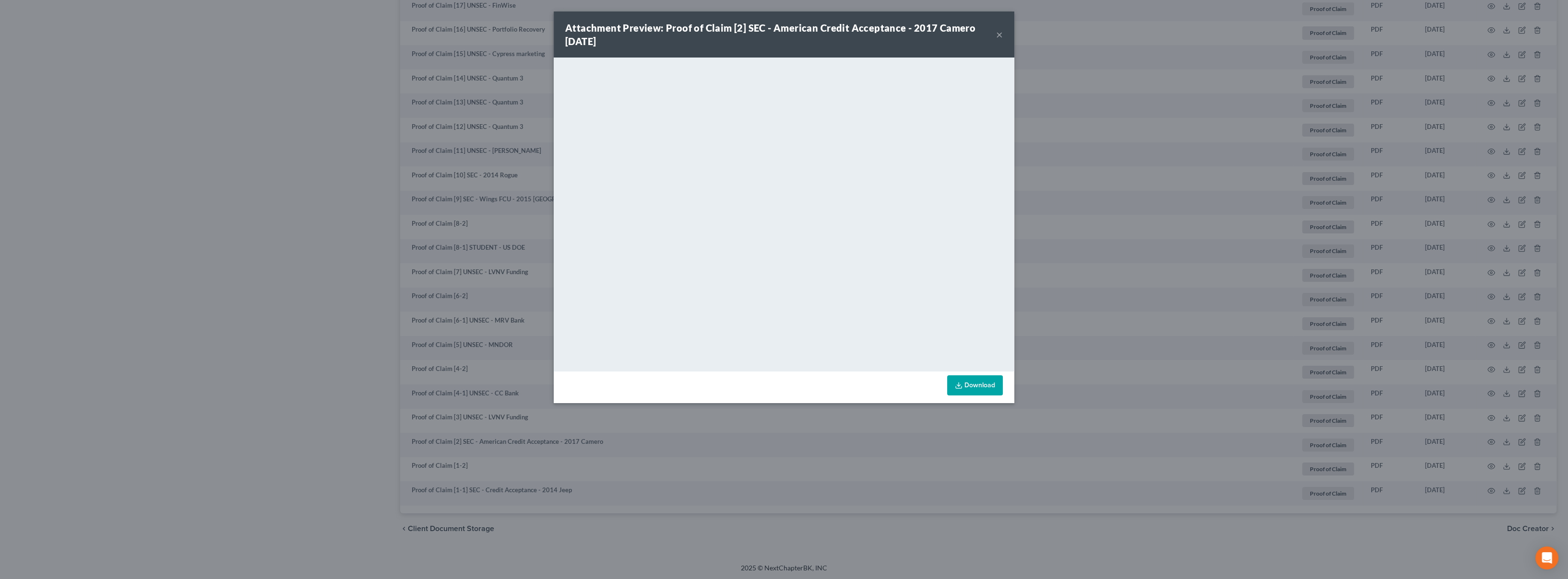
click at [1002, 36] on button "×" at bounding box center [999, 34] width 7 height 12
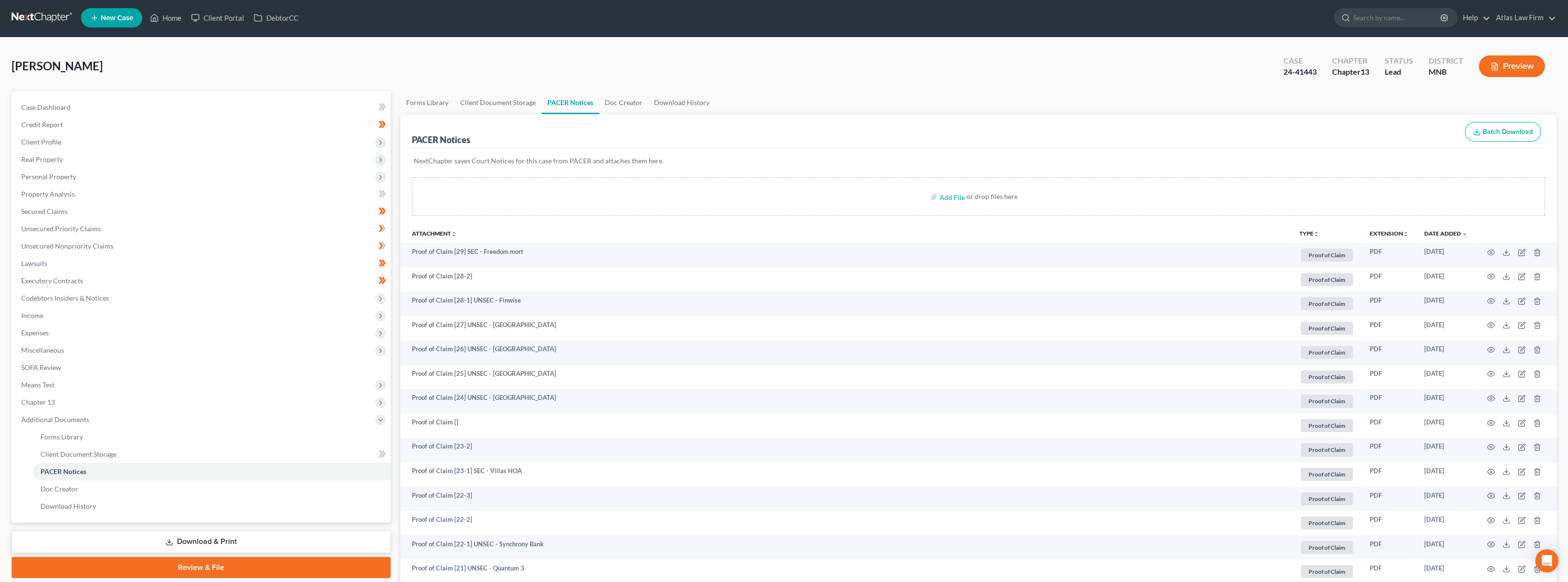
scroll to position [0, 0]
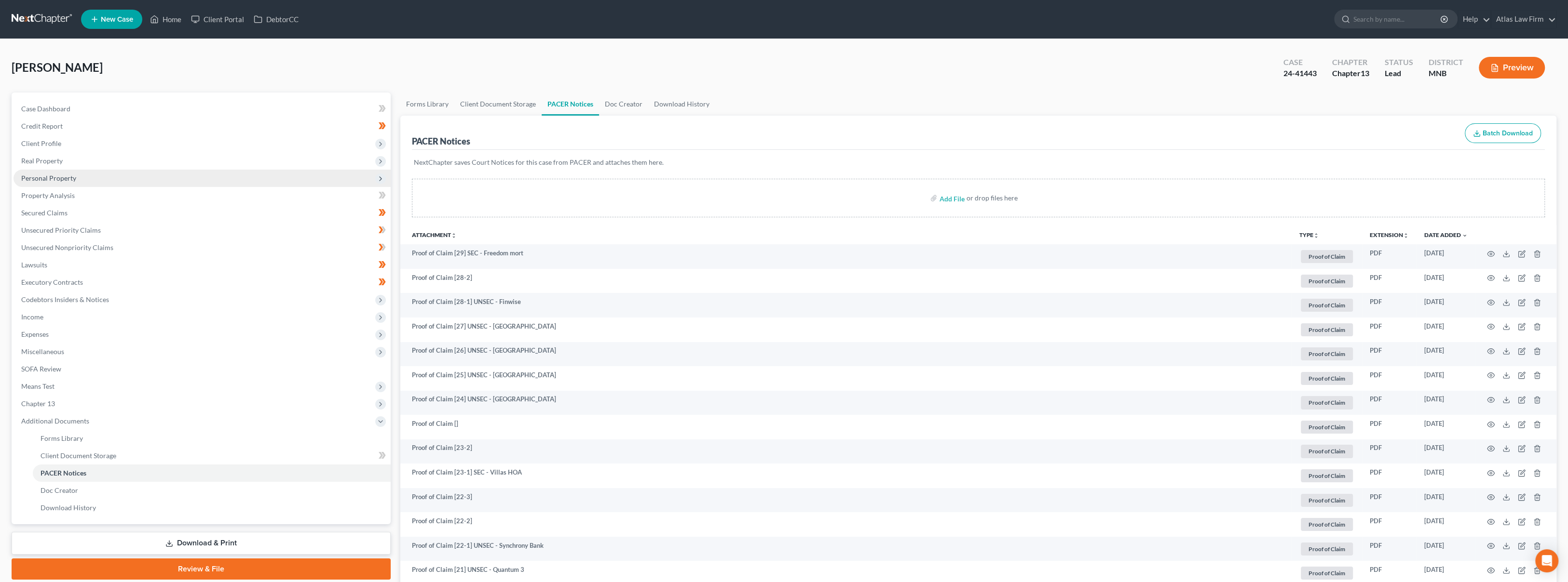
click at [56, 180] on span "Personal Property" at bounding box center [49, 178] width 55 height 8
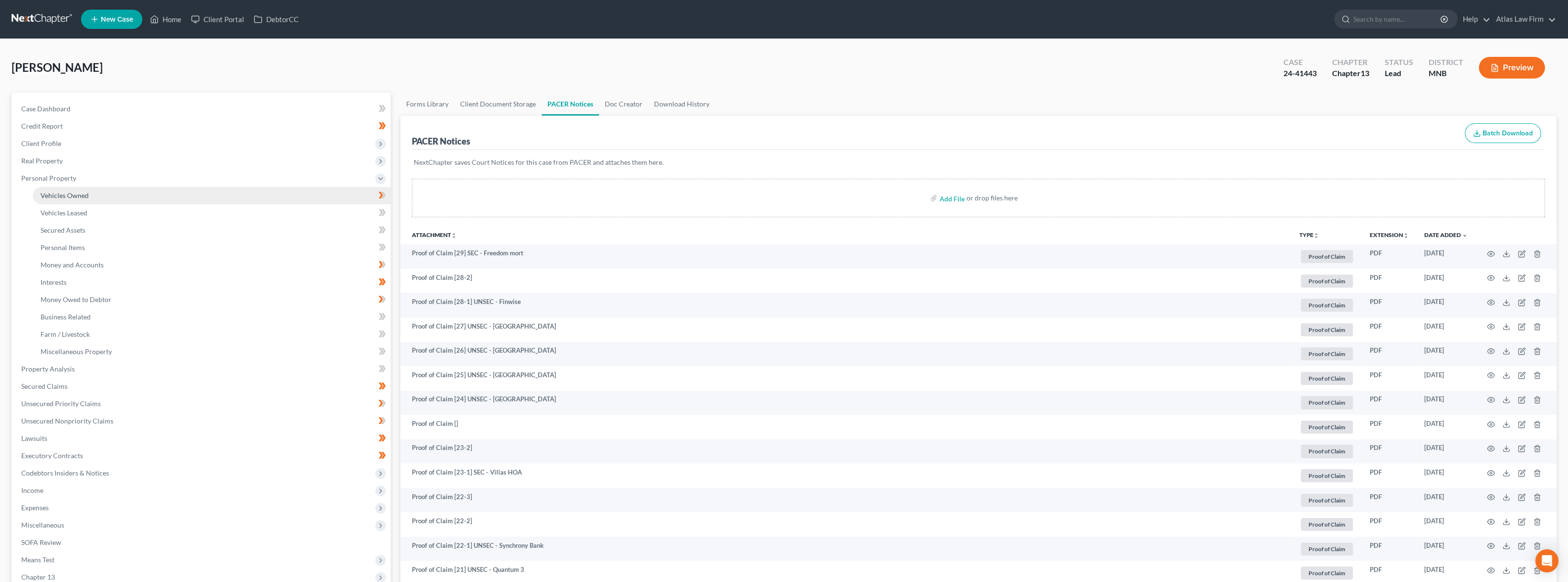
click at [67, 196] on span "Vehicles Owned" at bounding box center [64, 195] width 48 height 8
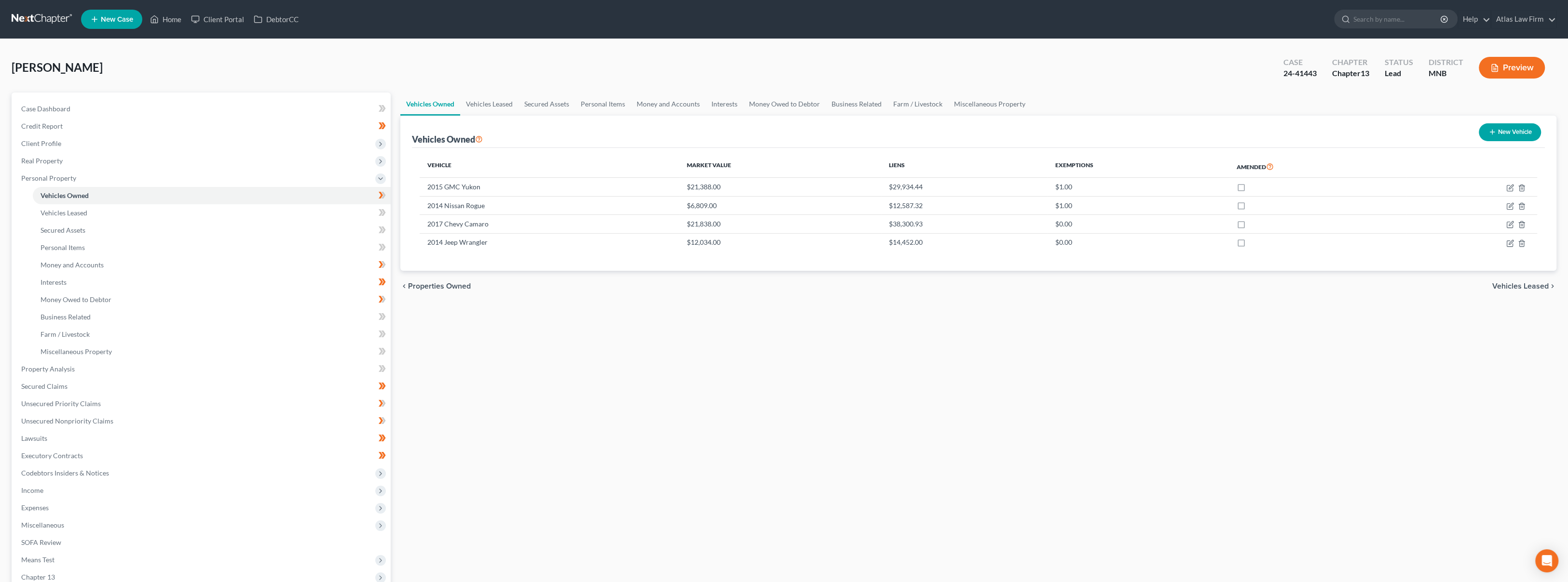
click at [921, 40] on div "[PERSON_NAME] Upgraded Case 24-41443 Chapter Chapter 13 Status Lead District MN…" at bounding box center [784, 363] width 1568 height 647
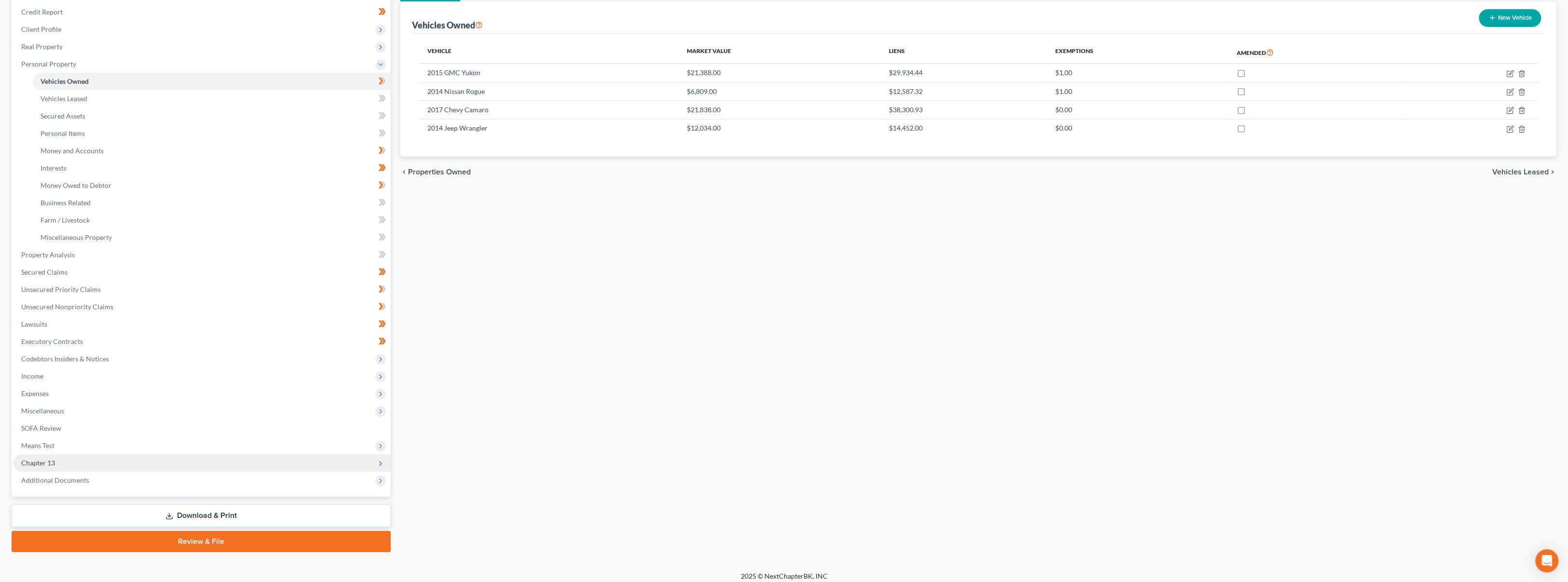
scroll to position [119, 0]
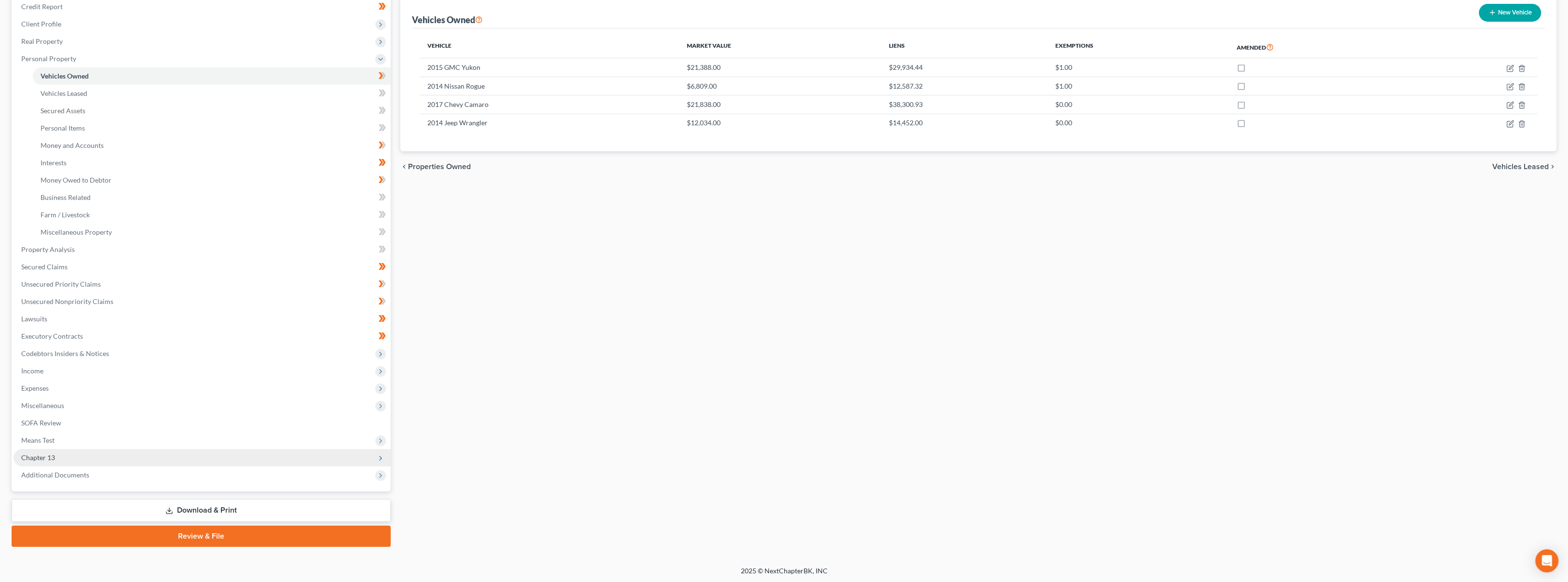
click at [99, 463] on span "Chapter 13" at bounding box center [202, 458] width 377 height 17
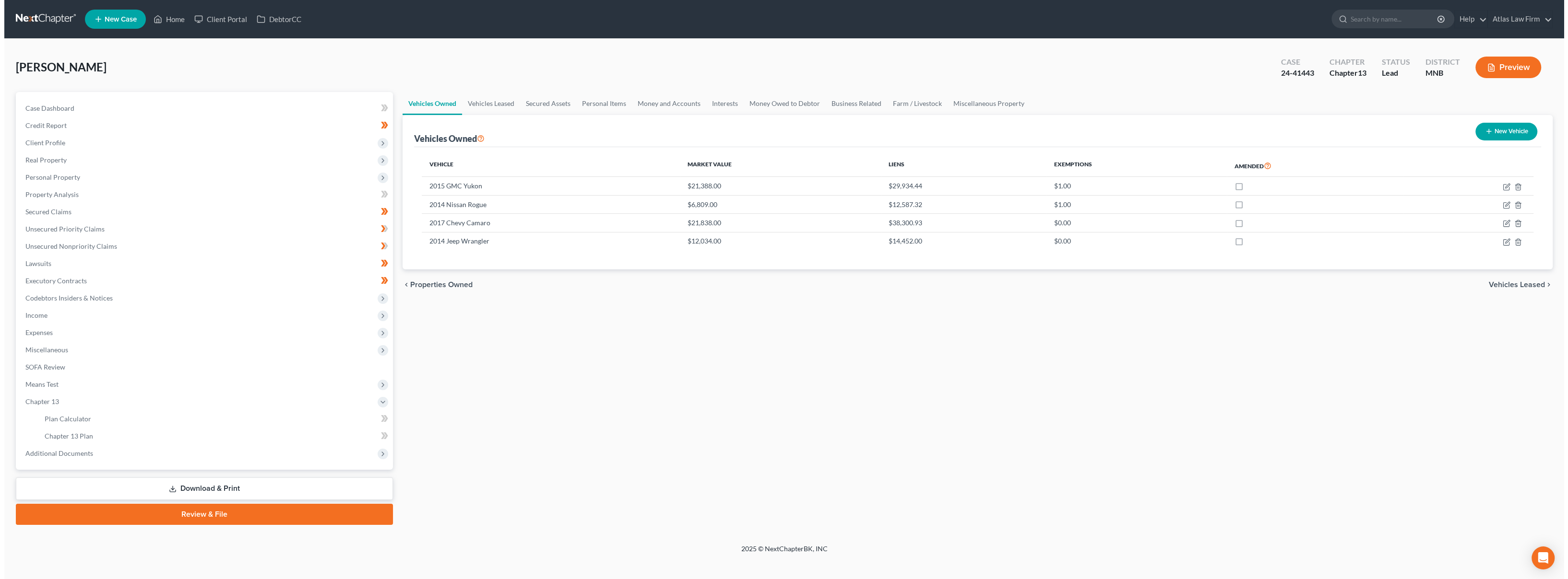
scroll to position [0, 0]
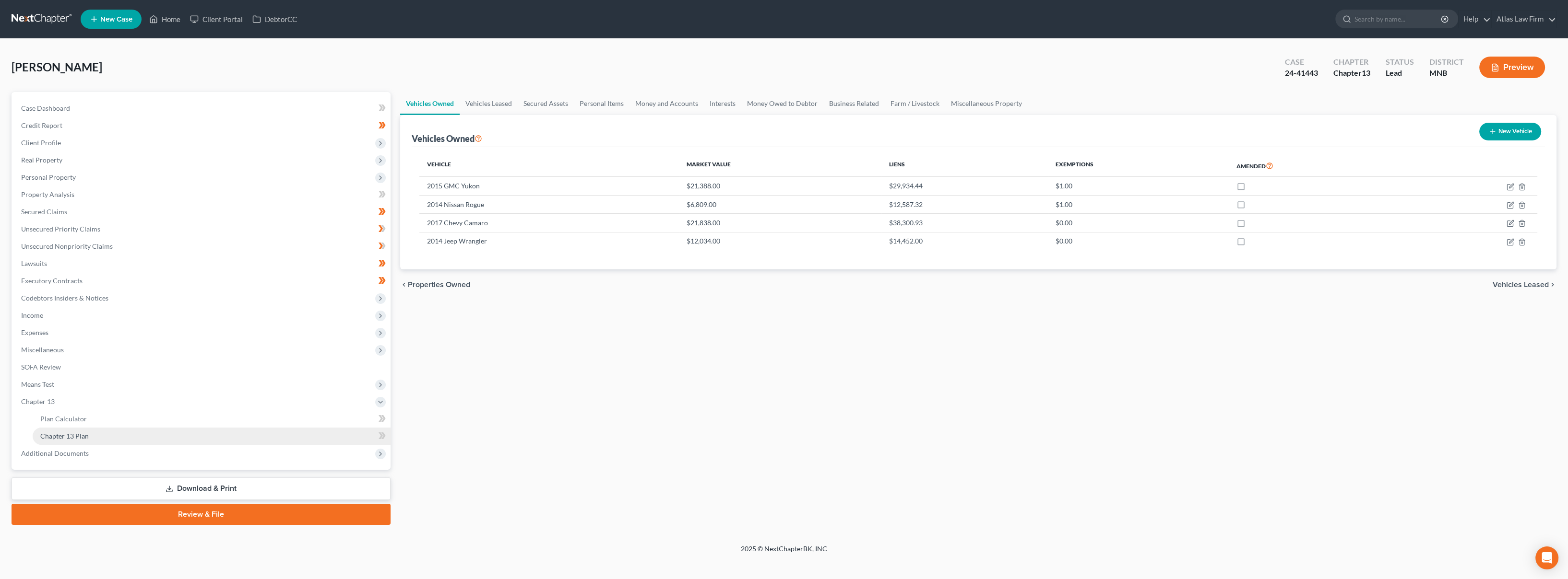
click at [110, 438] on link "Chapter 13 Plan" at bounding box center [212, 436] width 358 height 17
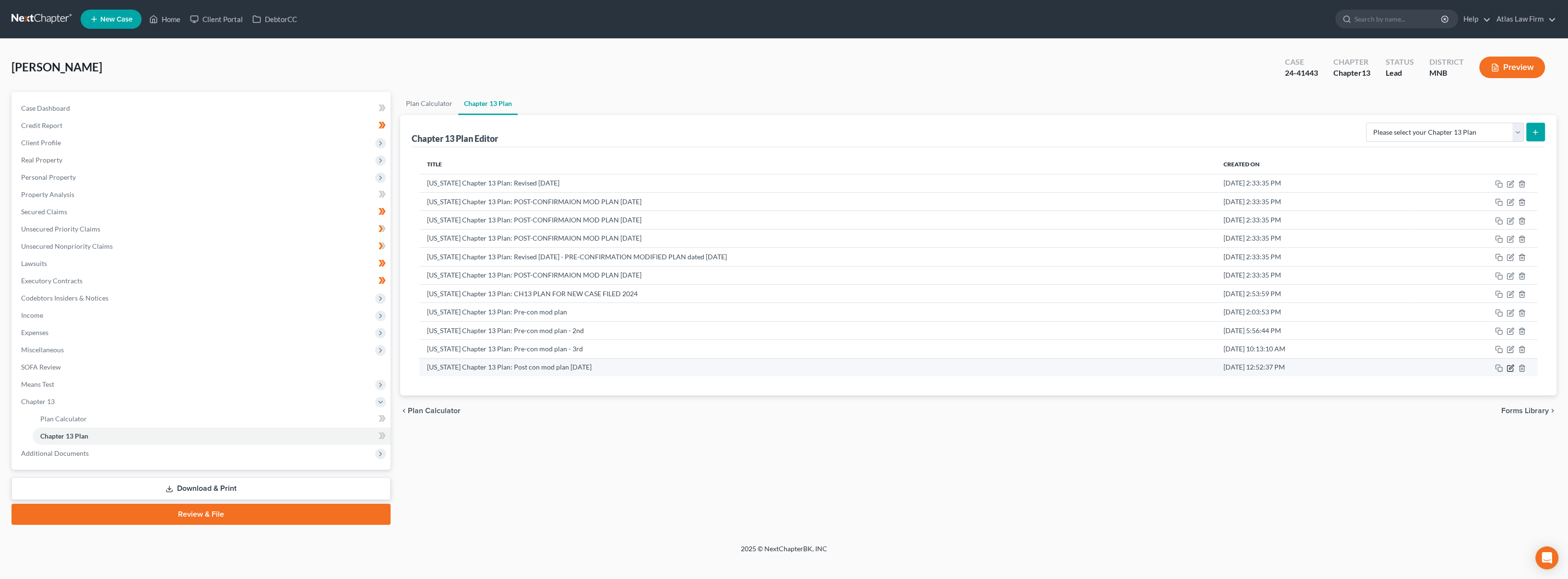
click at [1511, 368] on icon "button" at bounding box center [1511, 367] width 4 height 4
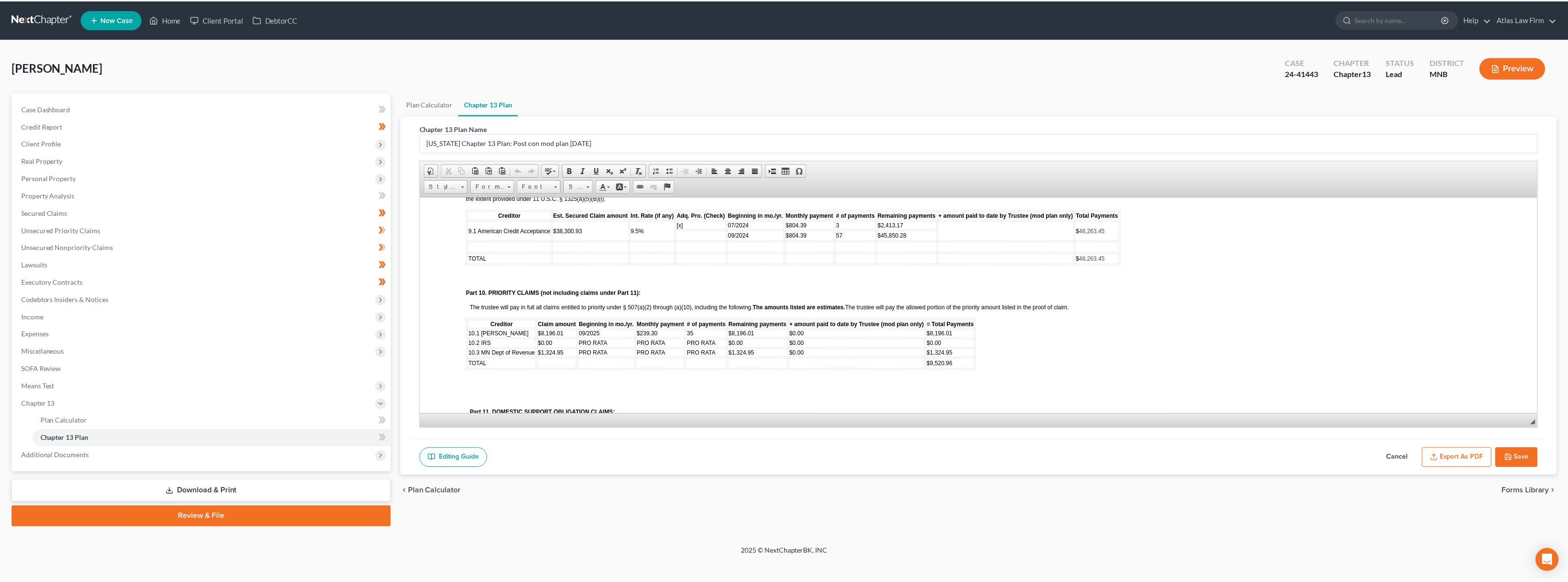
scroll to position [910, 0]
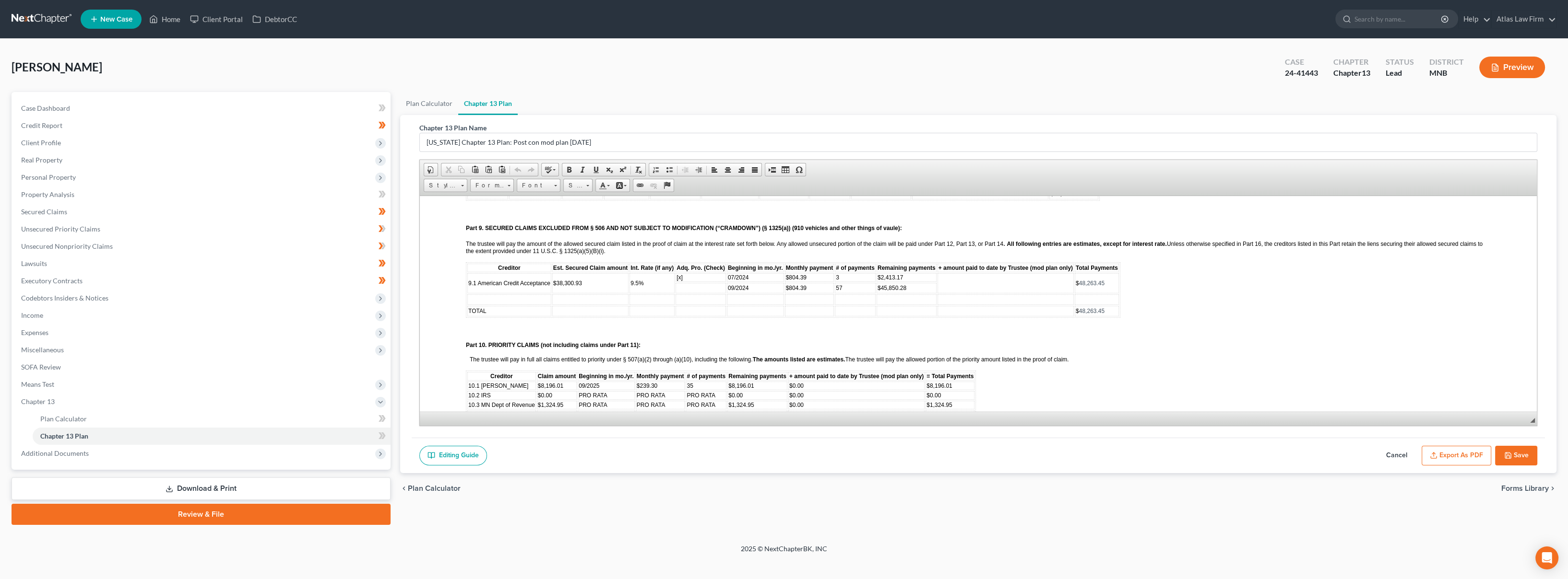
click at [1457, 120] on div "Chapter 13 Plan Name [US_STATE] Chapter 13 Plan: Post con mod plan [DATE] Rich …" at bounding box center [978, 277] width 1133 height 323
click at [159, 145] on span "Client Profile" at bounding box center [202, 143] width 377 height 17
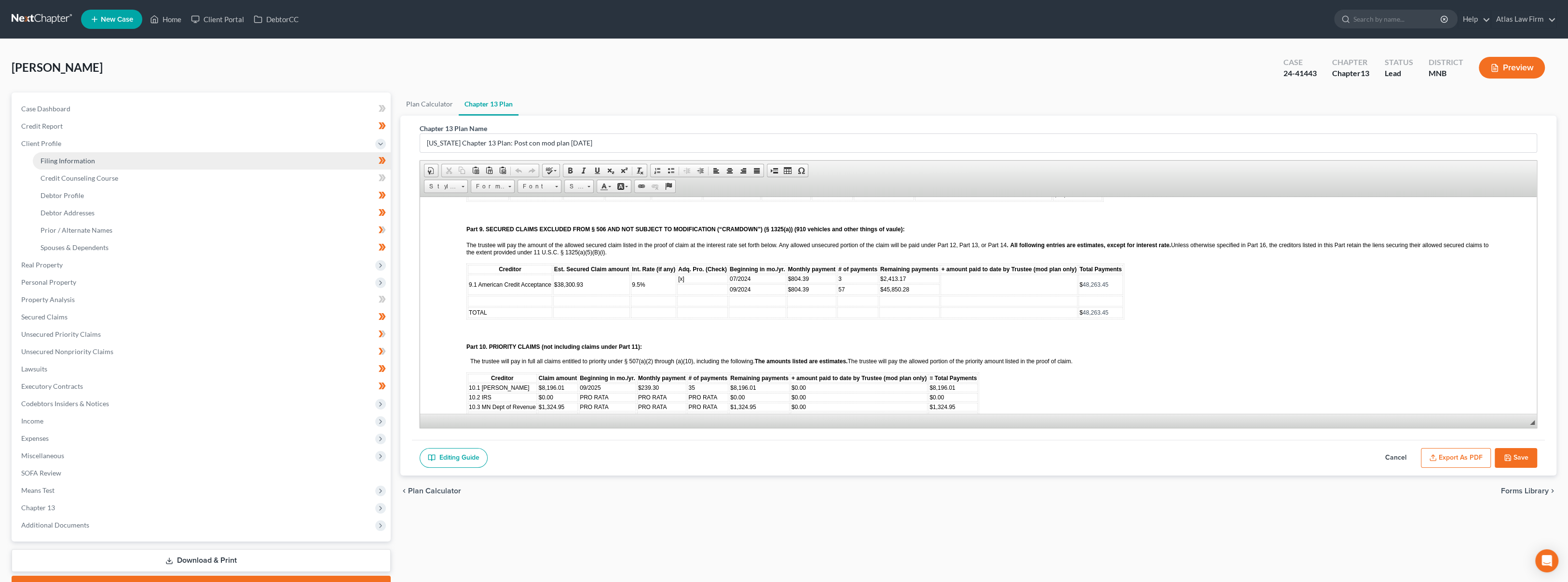
click at [165, 159] on link "Filing Information" at bounding box center [212, 161] width 358 height 17
select select "1"
select select "0"
select select "3"
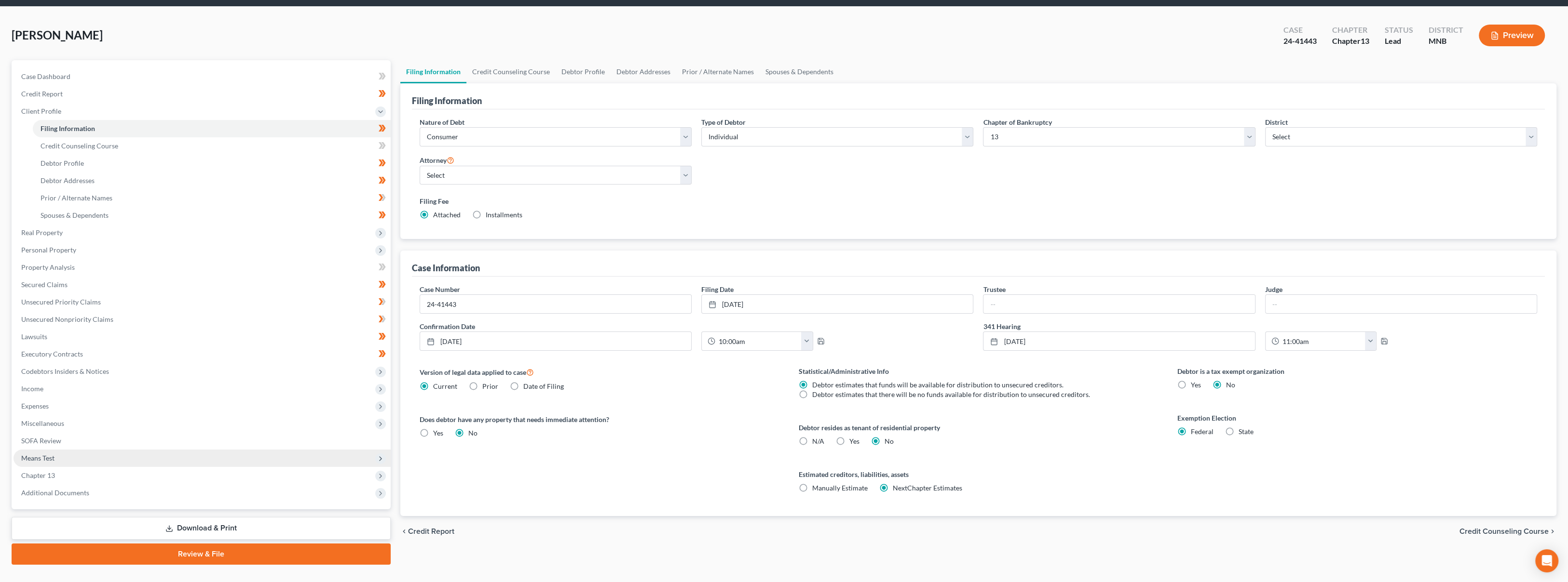
scroll to position [50, 0]
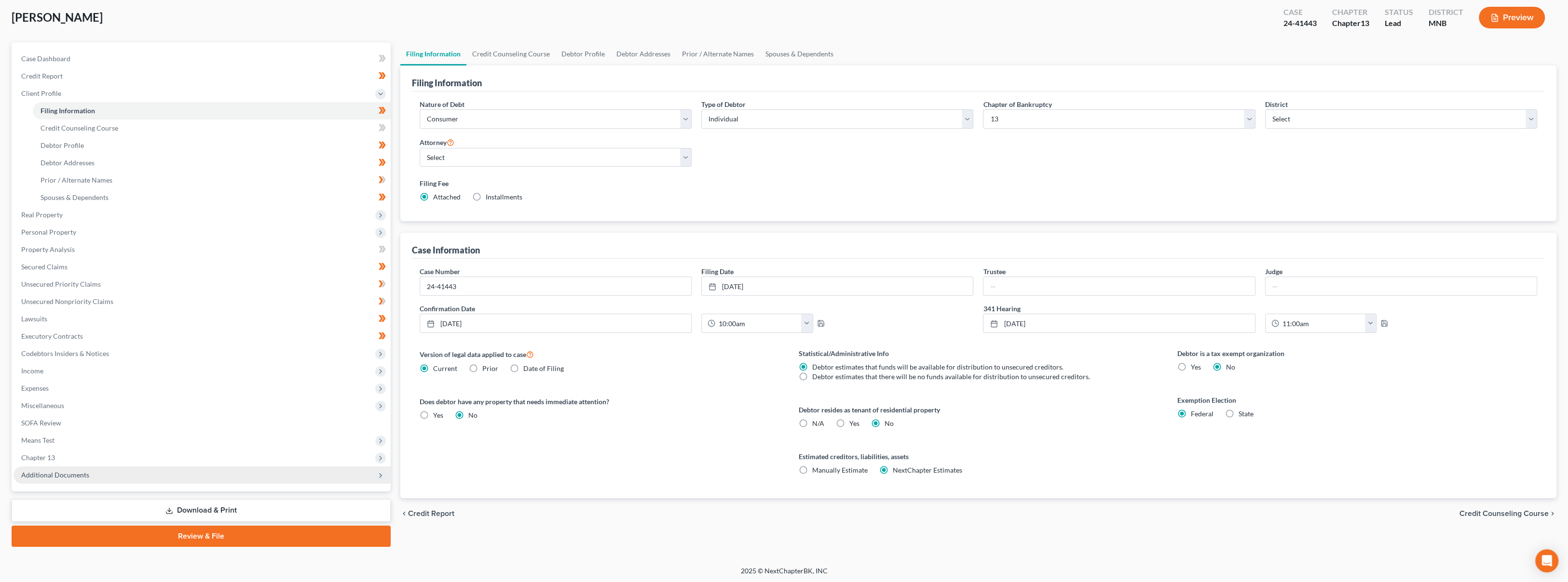
click at [188, 471] on span "Additional Documents" at bounding box center [202, 475] width 377 height 17
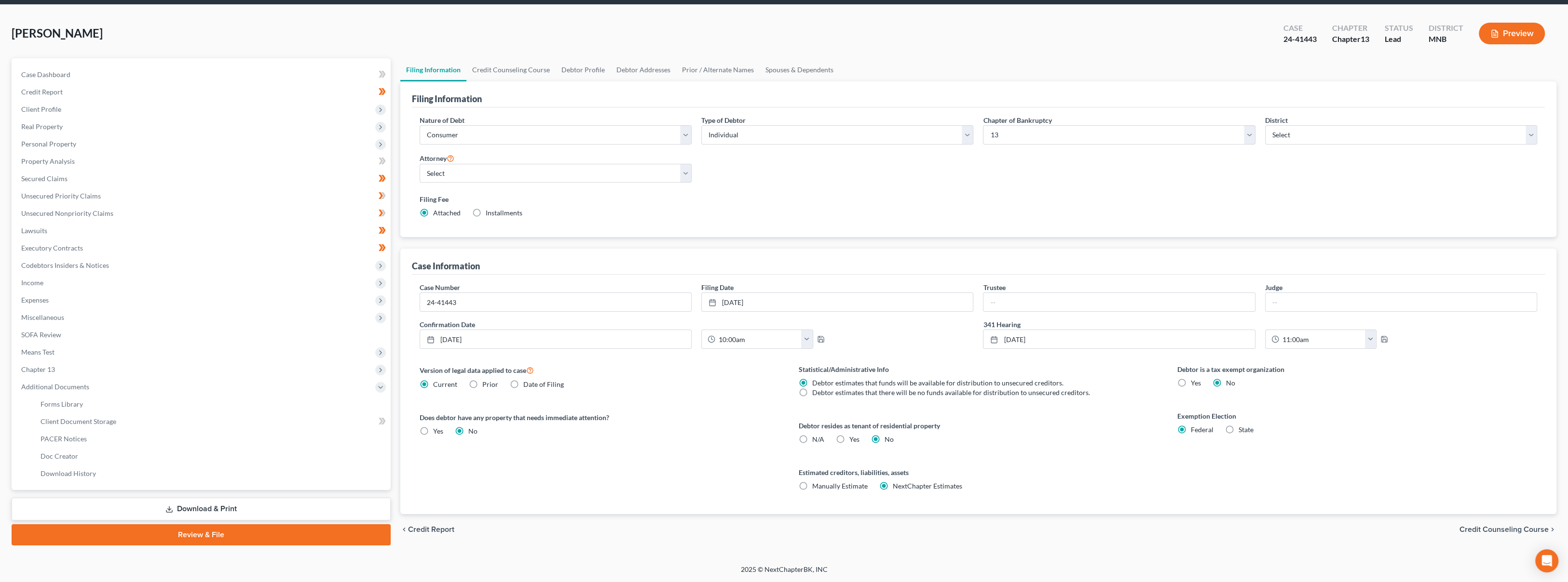
scroll to position [33, 0]
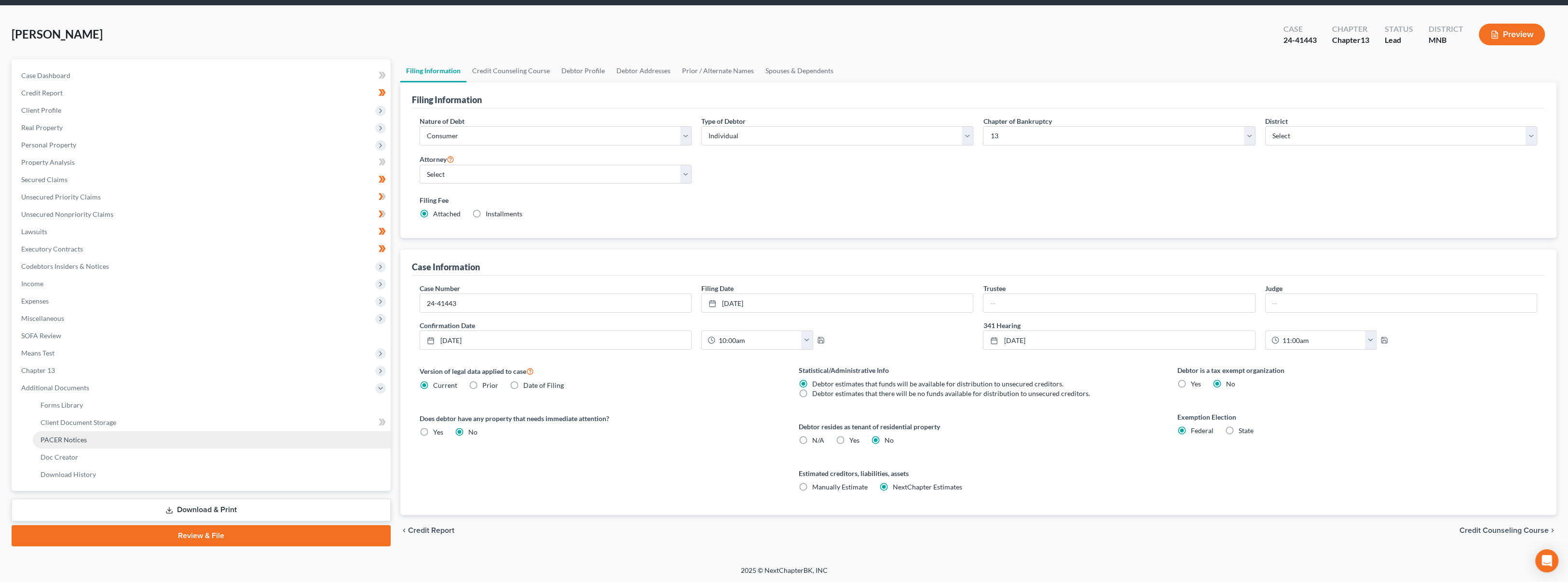
click at [194, 443] on link "PACER Notices" at bounding box center [212, 440] width 358 height 17
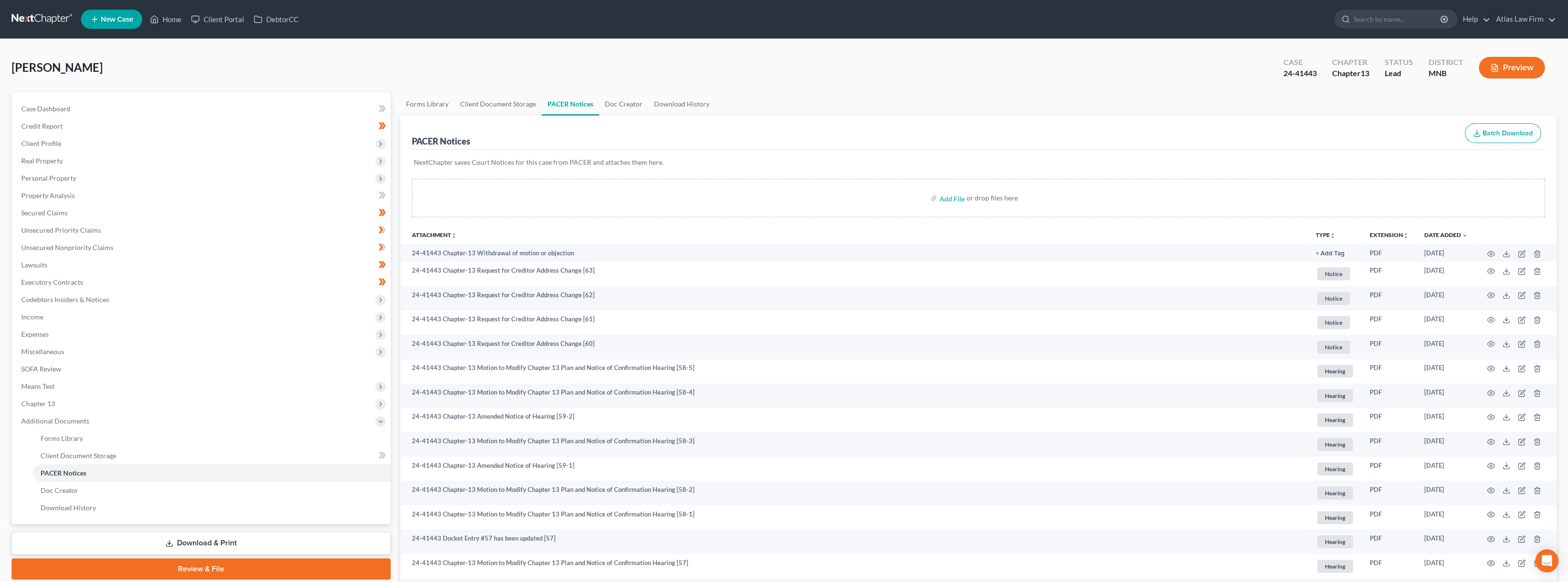
click at [1328, 233] on button "TYPE unfold_more" at bounding box center [1325, 235] width 20 height 6
click at [1330, 390] on link "Proof of Claim" at bounding box center [1361, 388] width 91 height 17
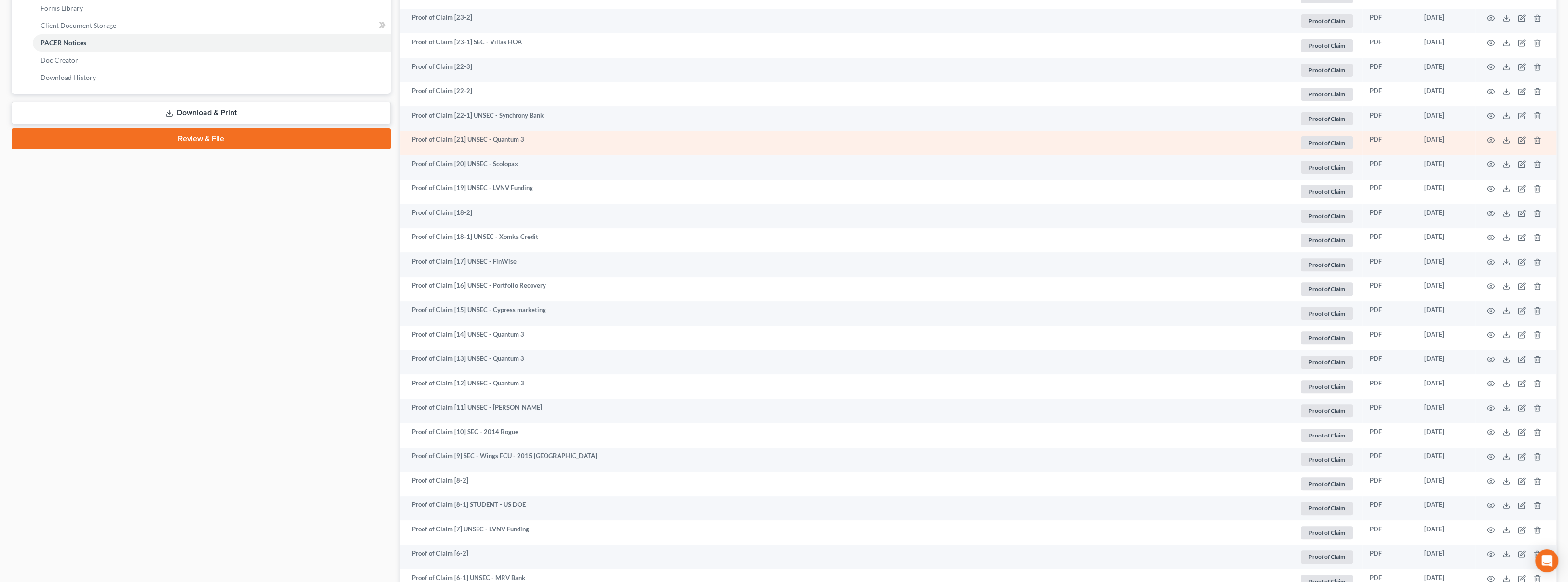
scroll to position [686, 0]
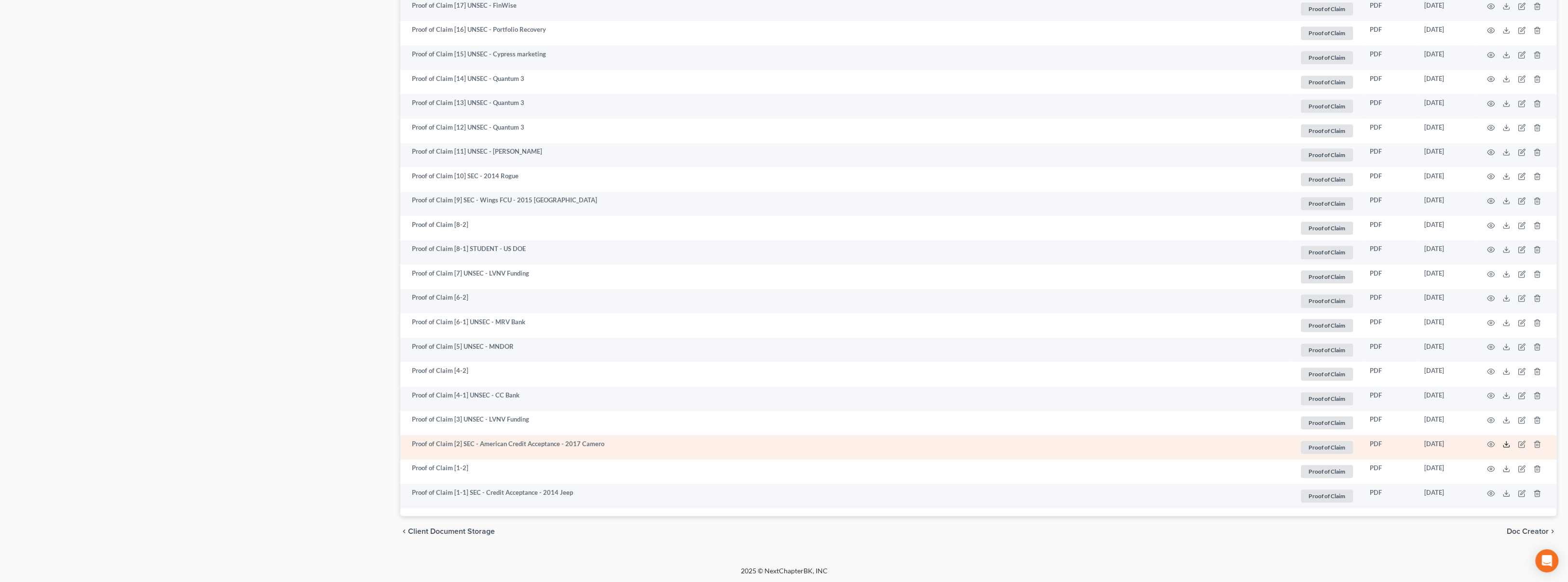
click at [1507, 444] on polyline at bounding box center [1507, 445] width 4 height 1
